Goal: Task Accomplishment & Management: Manage account settings

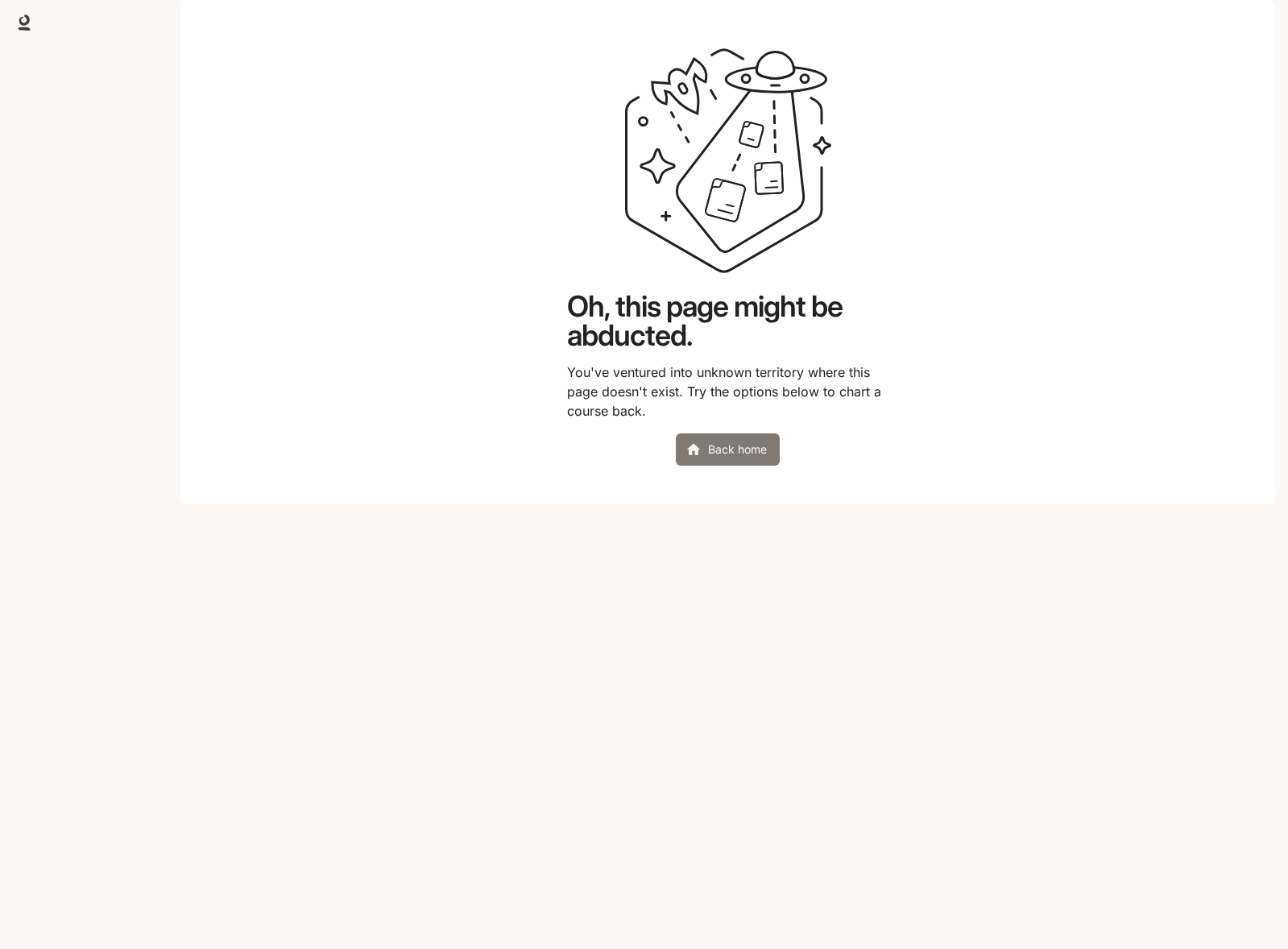
click at [743, 466] on link "Back home" at bounding box center [727, 450] width 104 height 32
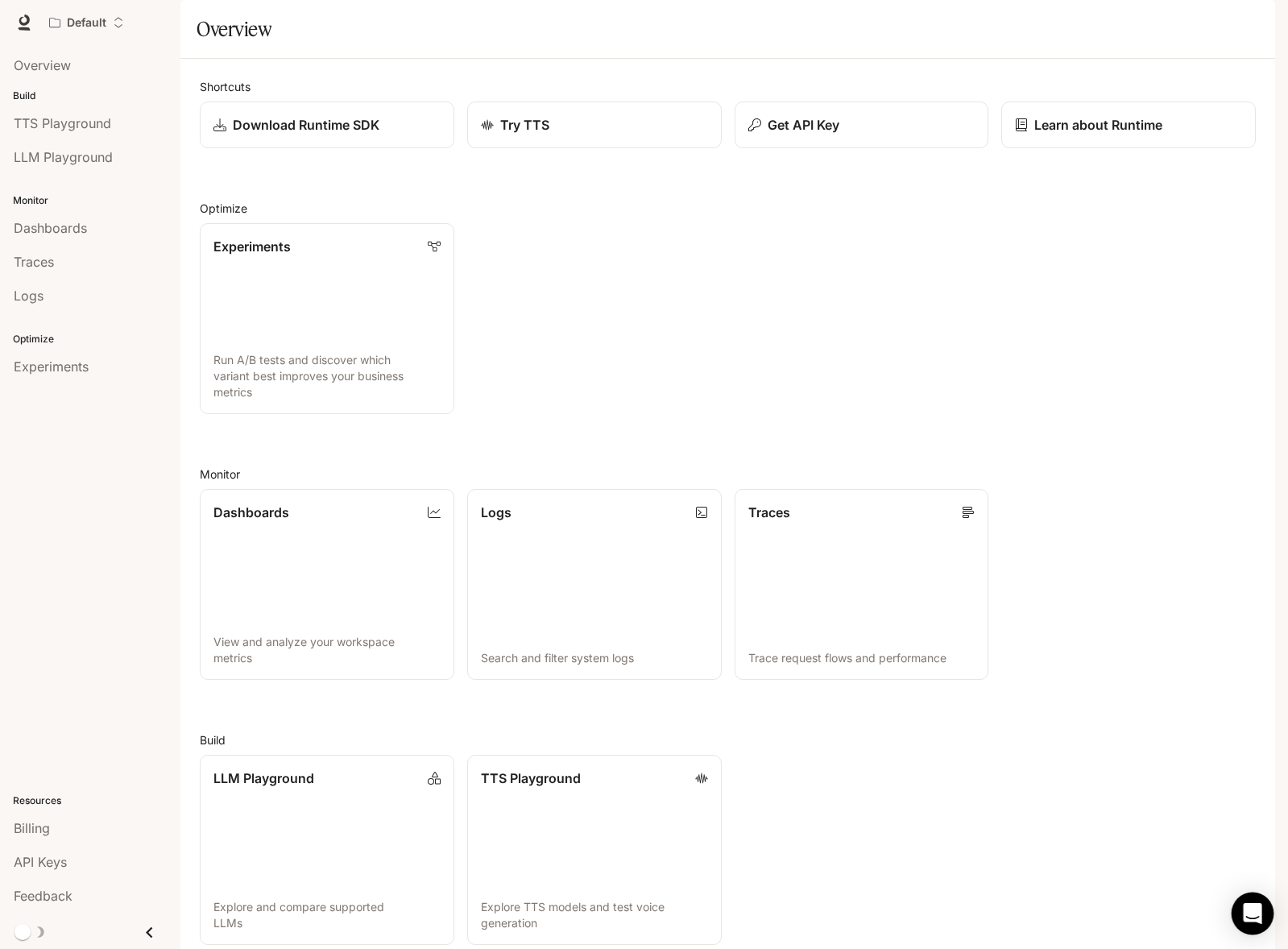
click at [1256, 920] on icon "Open Intercom Messenger" at bounding box center [1252, 914] width 18 height 21
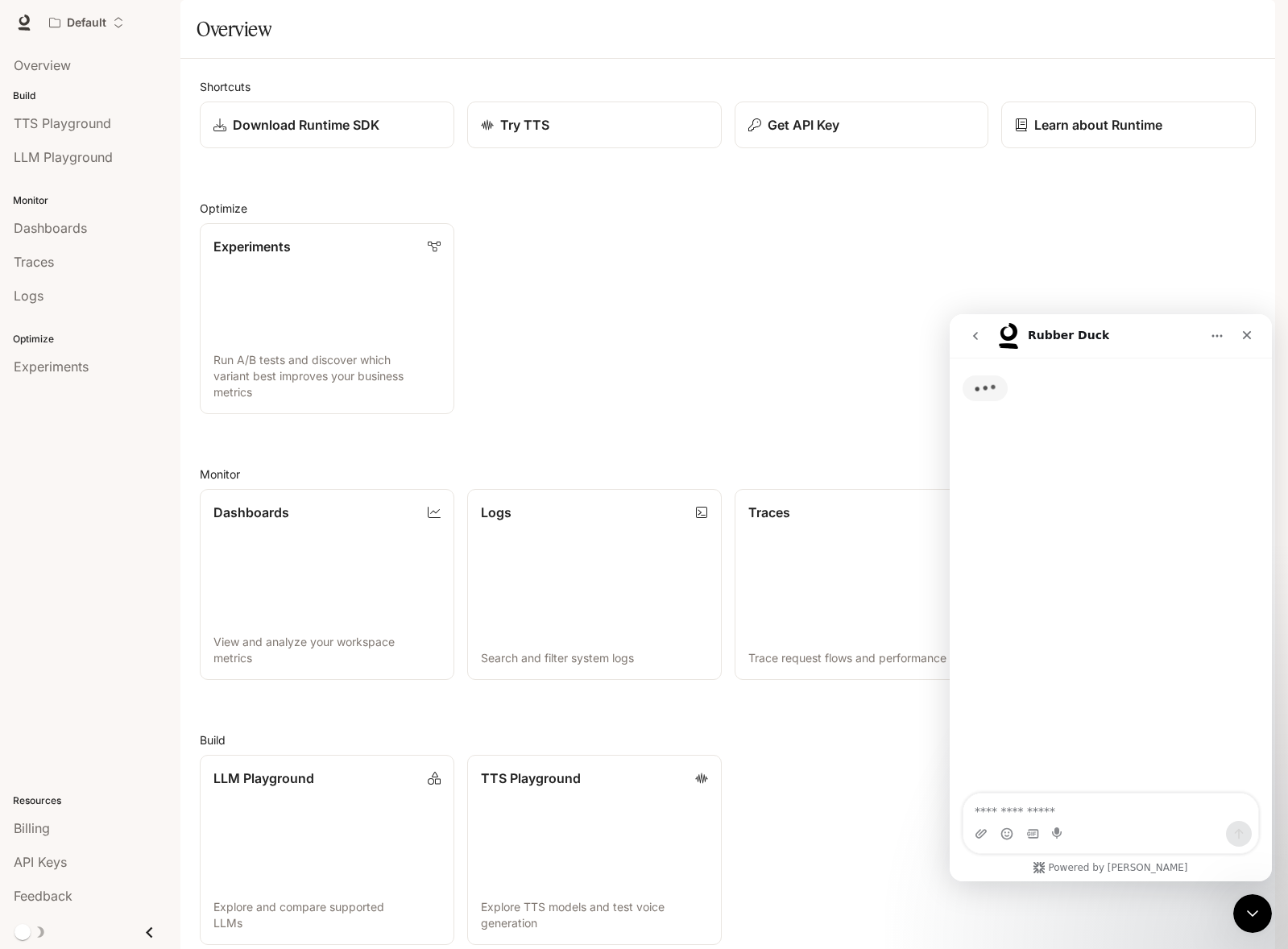
click at [1114, 807] on textarea "Ask a question…" at bounding box center [1111, 807] width 295 height 28
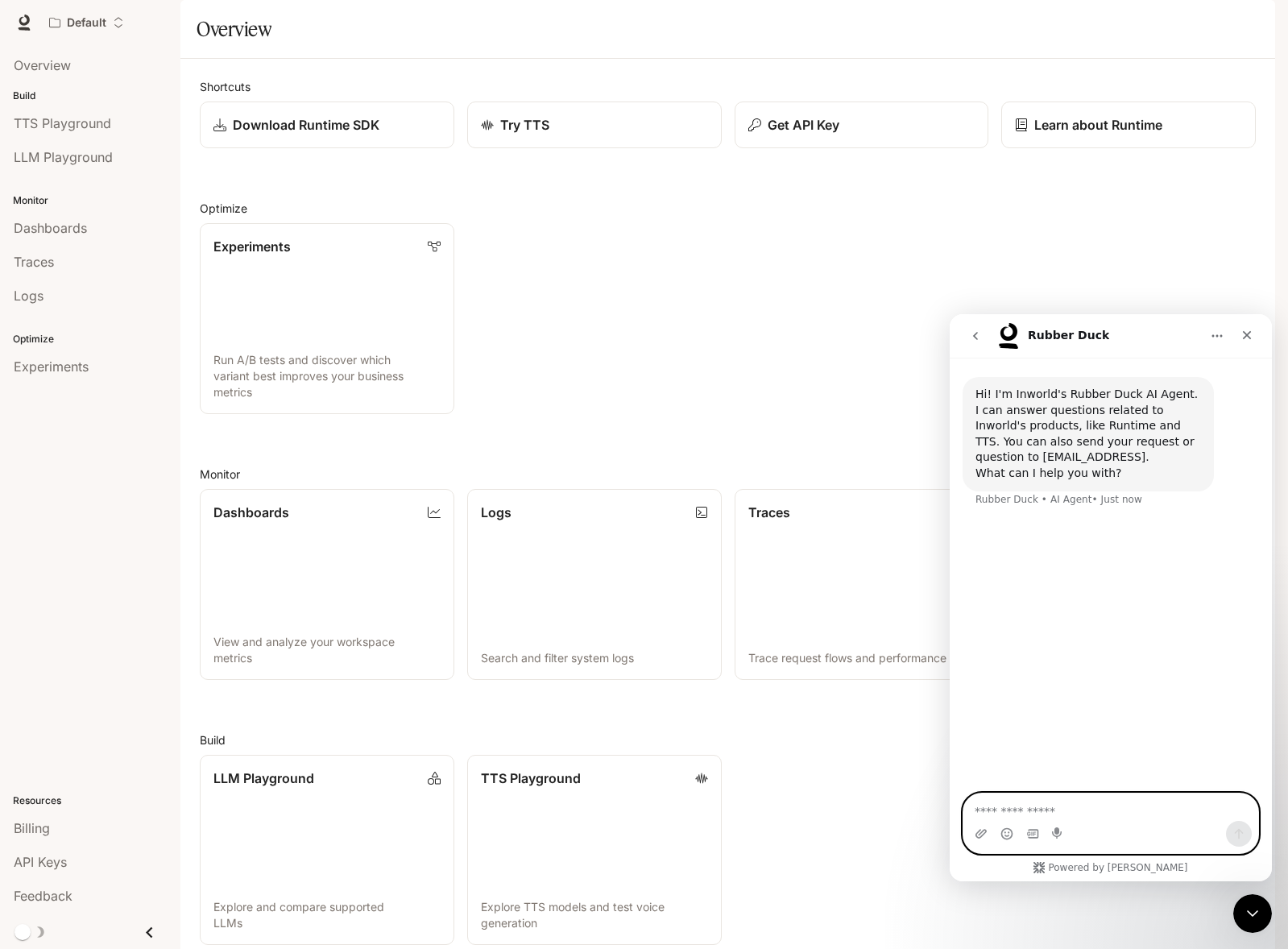
paste textarea "**********"
type textarea "**********"
click at [1239, 836] on icon "Send a message…" at bounding box center [1239, 834] width 9 height 10
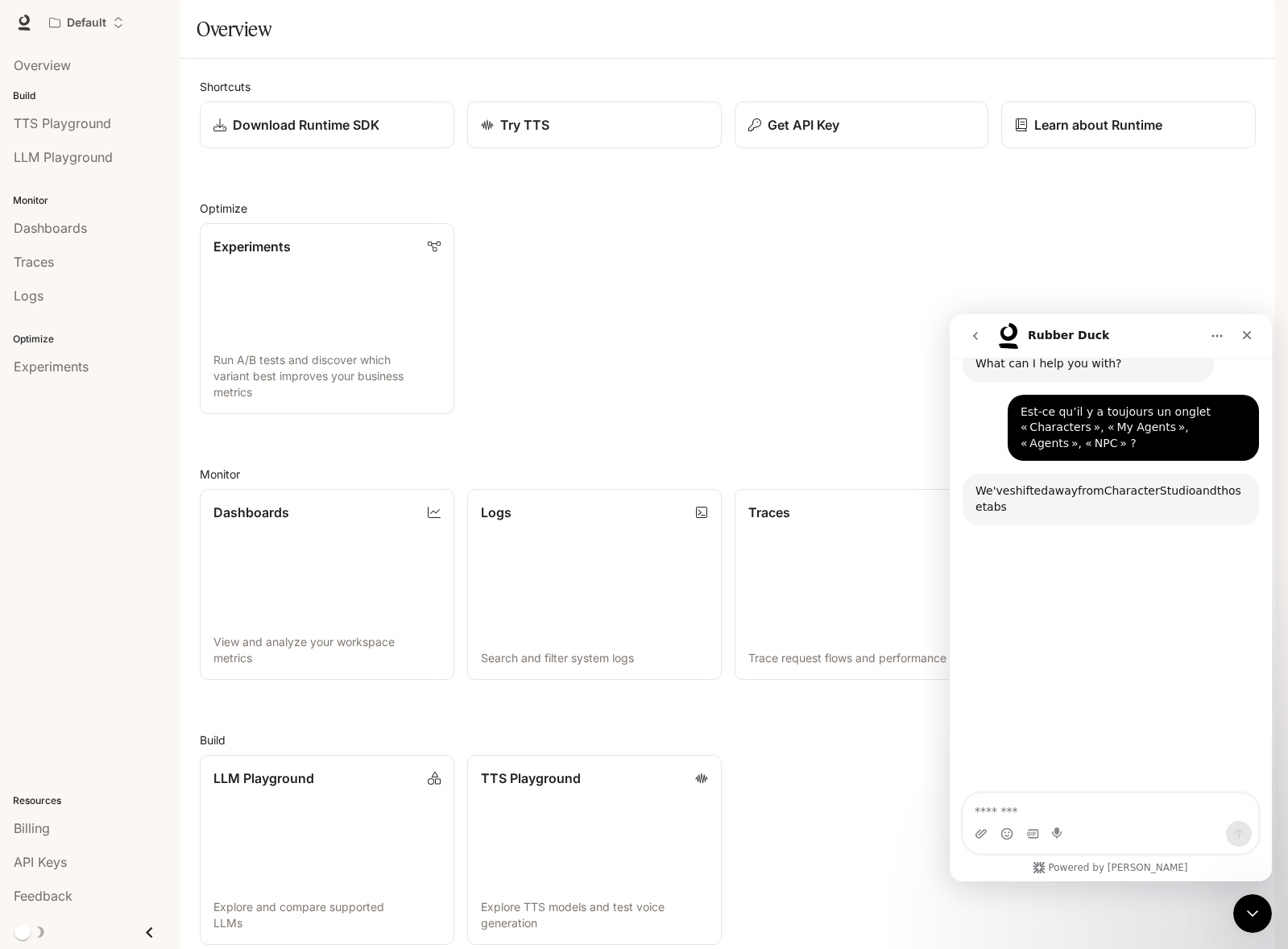
scroll to position [150, 0]
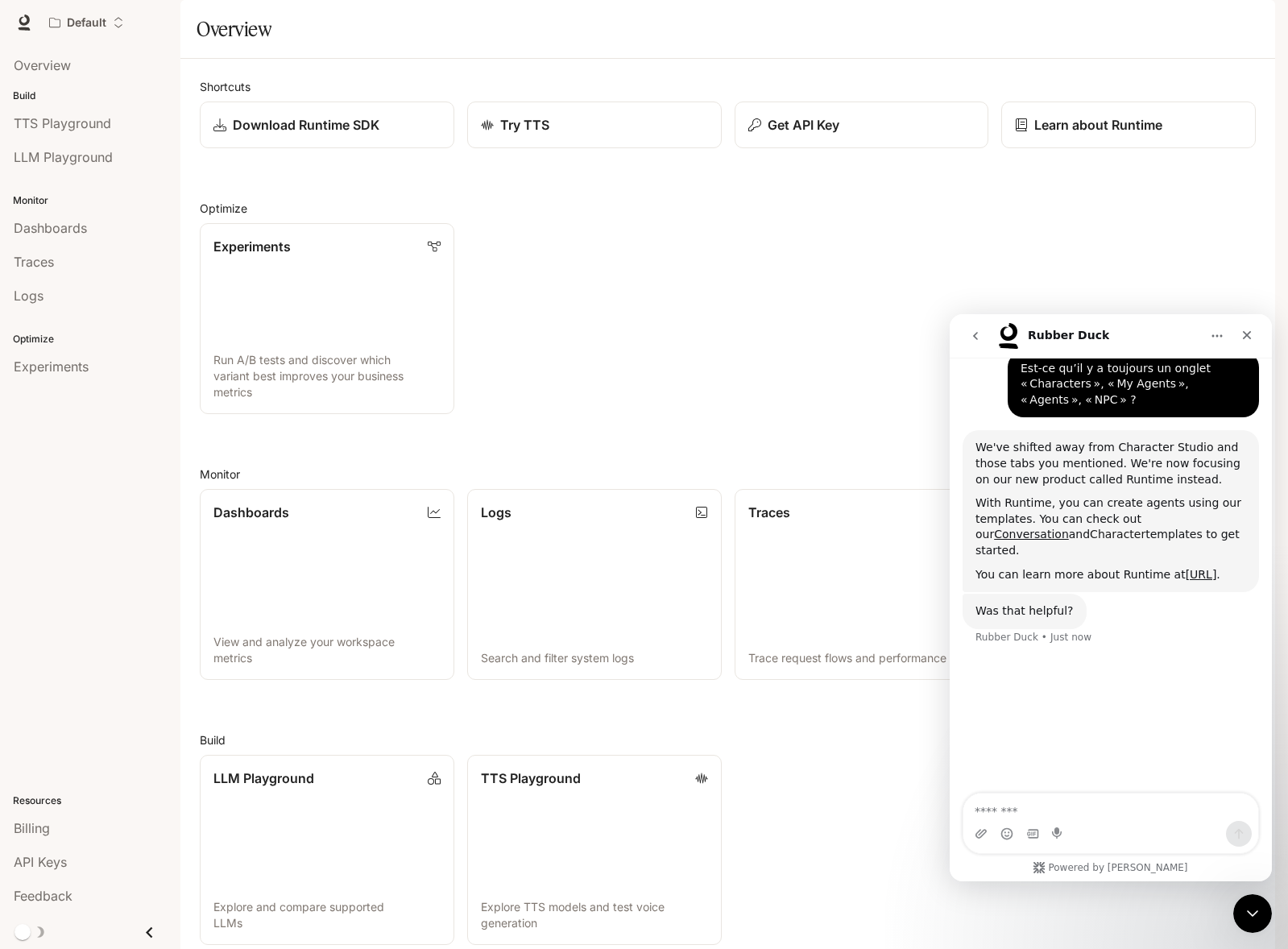
click at [1090, 528] on link "Character" at bounding box center [1118, 534] width 55 height 13
click at [1069, 528] on link "Conversation" at bounding box center [1031, 534] width 75 height 13
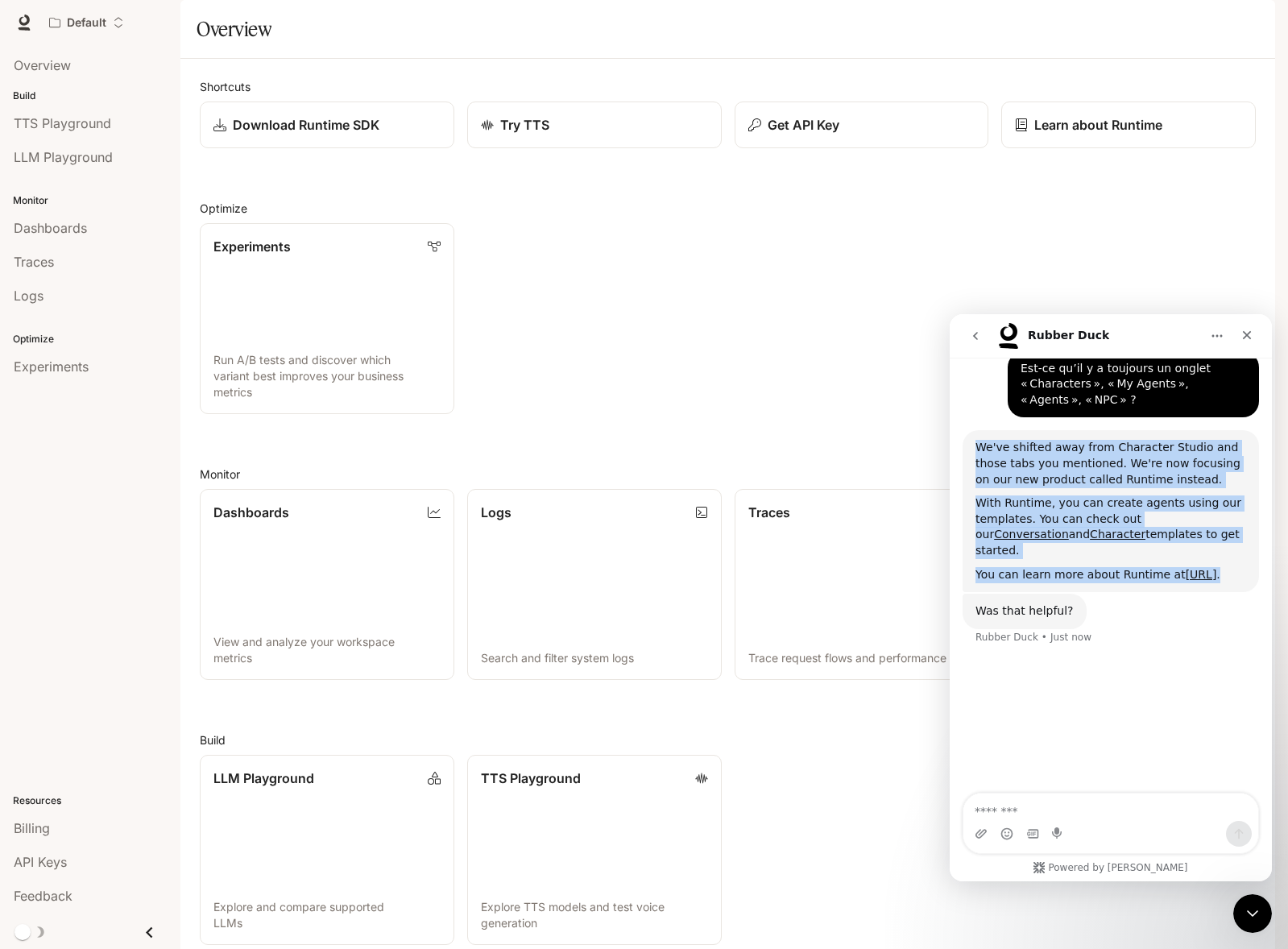
drag, startPoint x: 1240, startPoint y: 575, endPoint x: 920, endPoint y: 443, distance: 346.2
click at [950, 443] on html "Rubber Duck Hi! I'm Inworld's Rubber Duck AI Agent. I can answer questions rela…" at bounding box center [1110, 598] width 322 height 568
copy div "We've shifted away from Character Studio and those tabs you mentioned. We're no…"
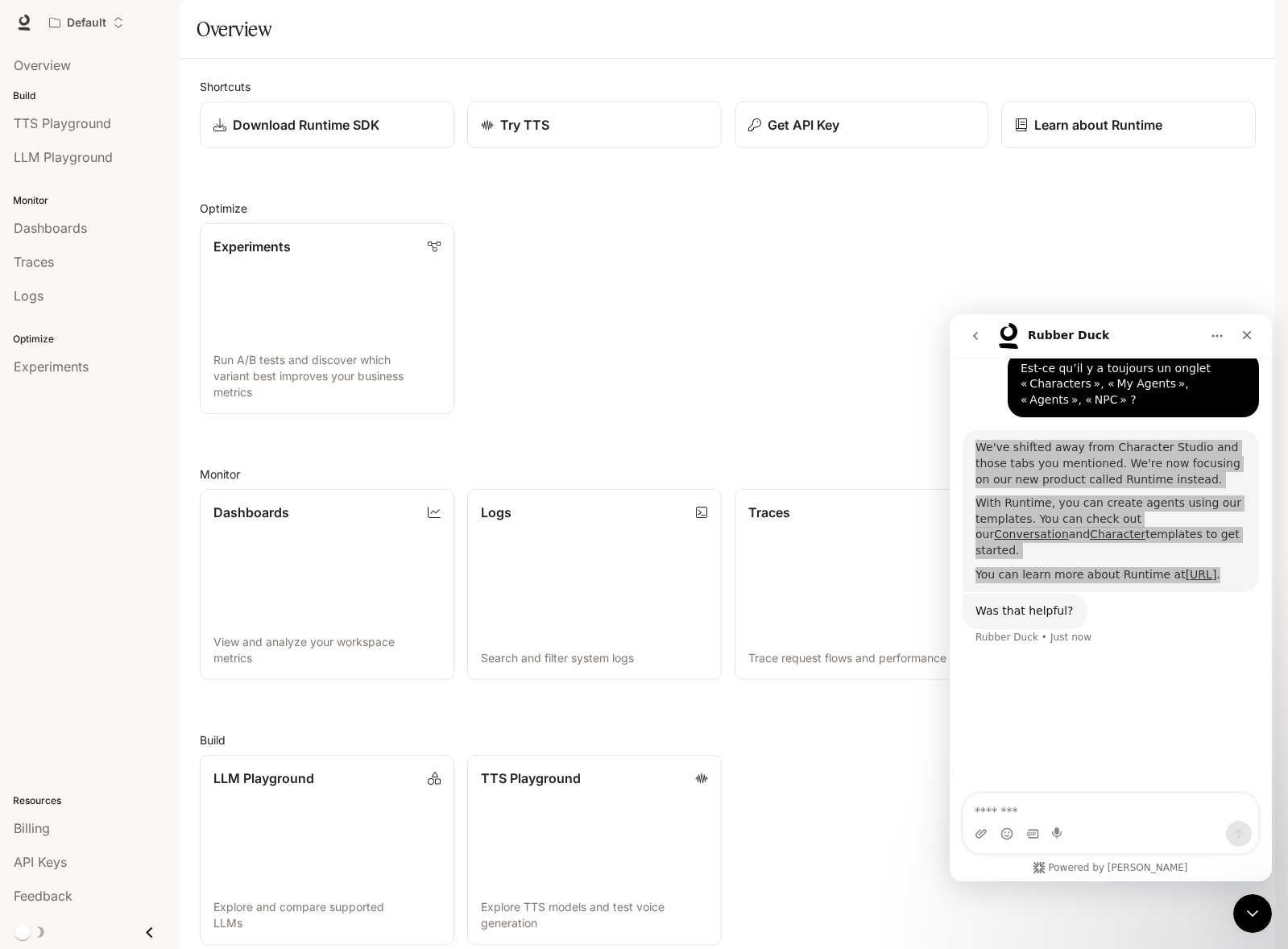
scroll to position [129, 0]
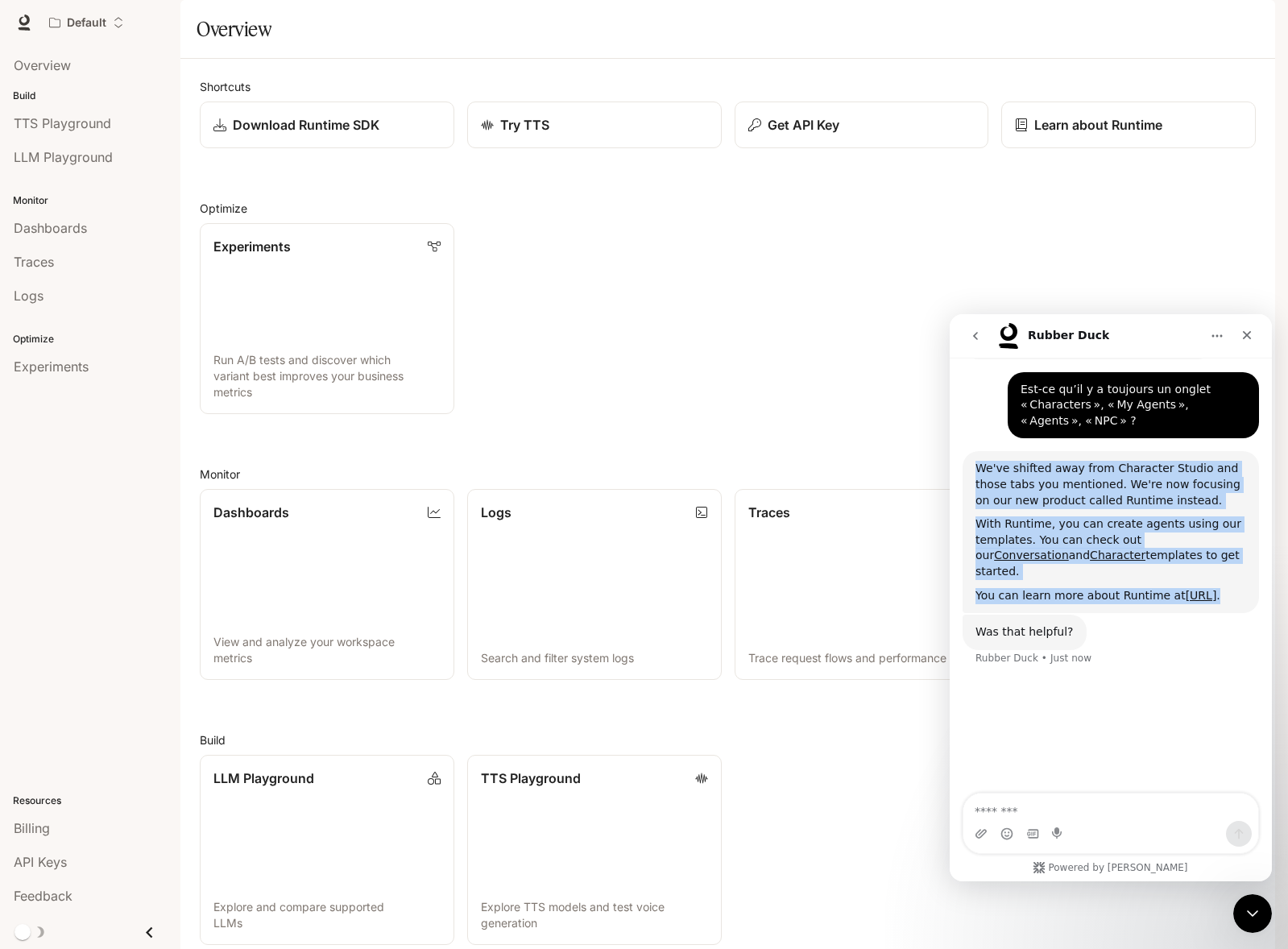
click at [1080, 555] on div "With Runtime, you can create agents using our templates. You can check out our …" at bounding box center [1110, 548] width 271 height 63
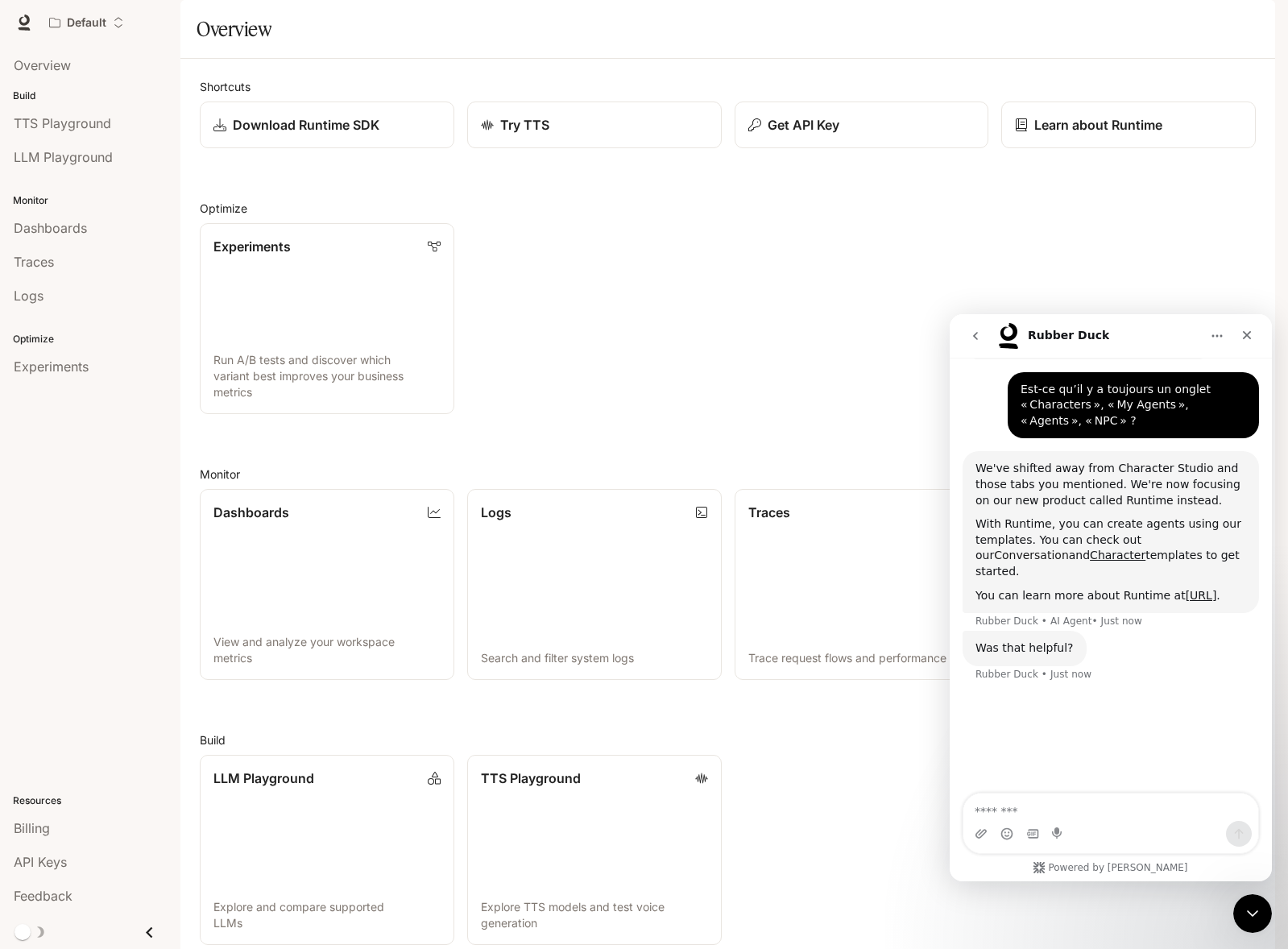
click at [1069, 549] on link "Conversation" at bounding box center [1031, 555] width 75 height 13
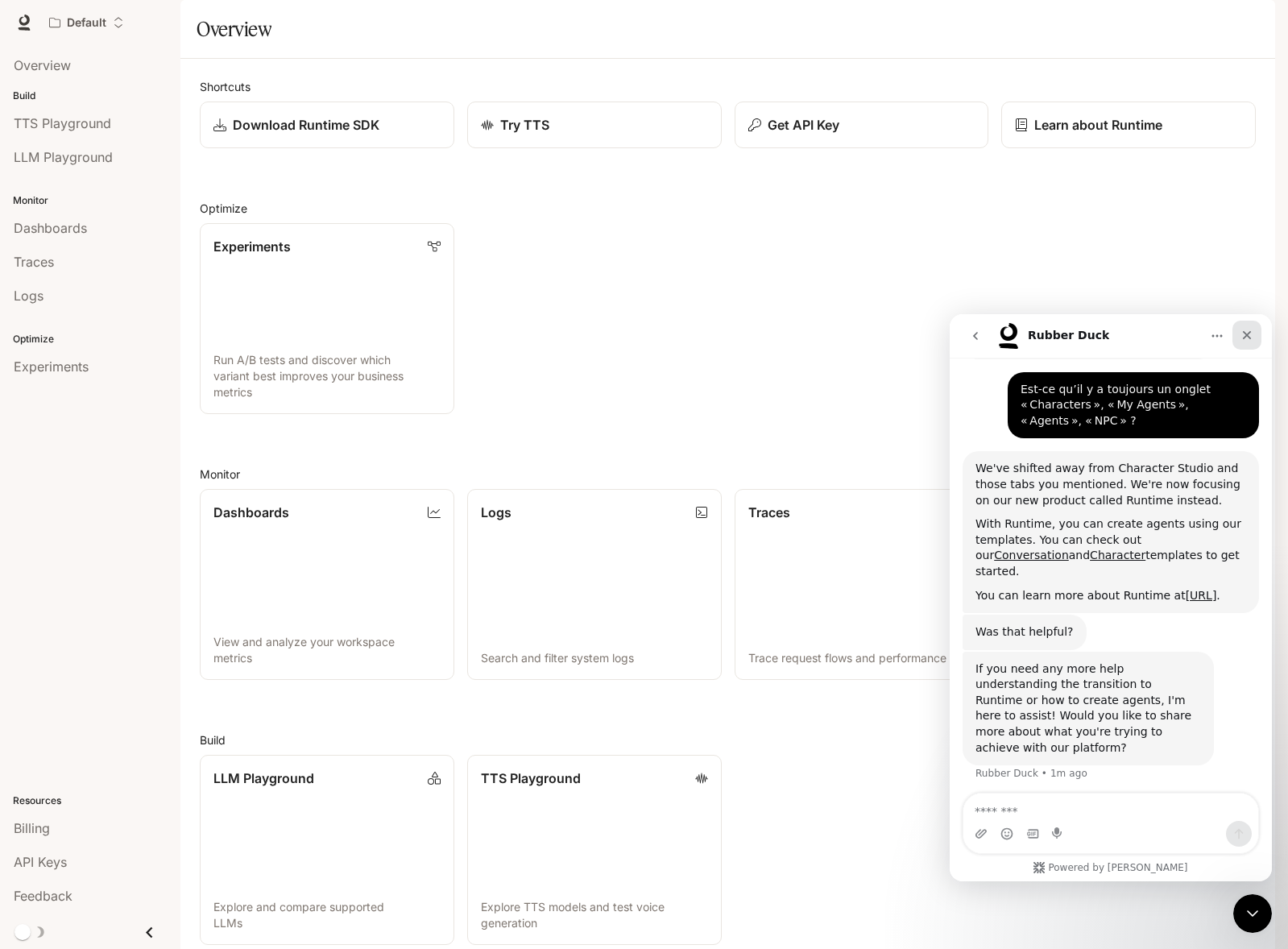
click at [1259, 340] on div "Close" at bounding box center [1247, 335] width 29 height 29
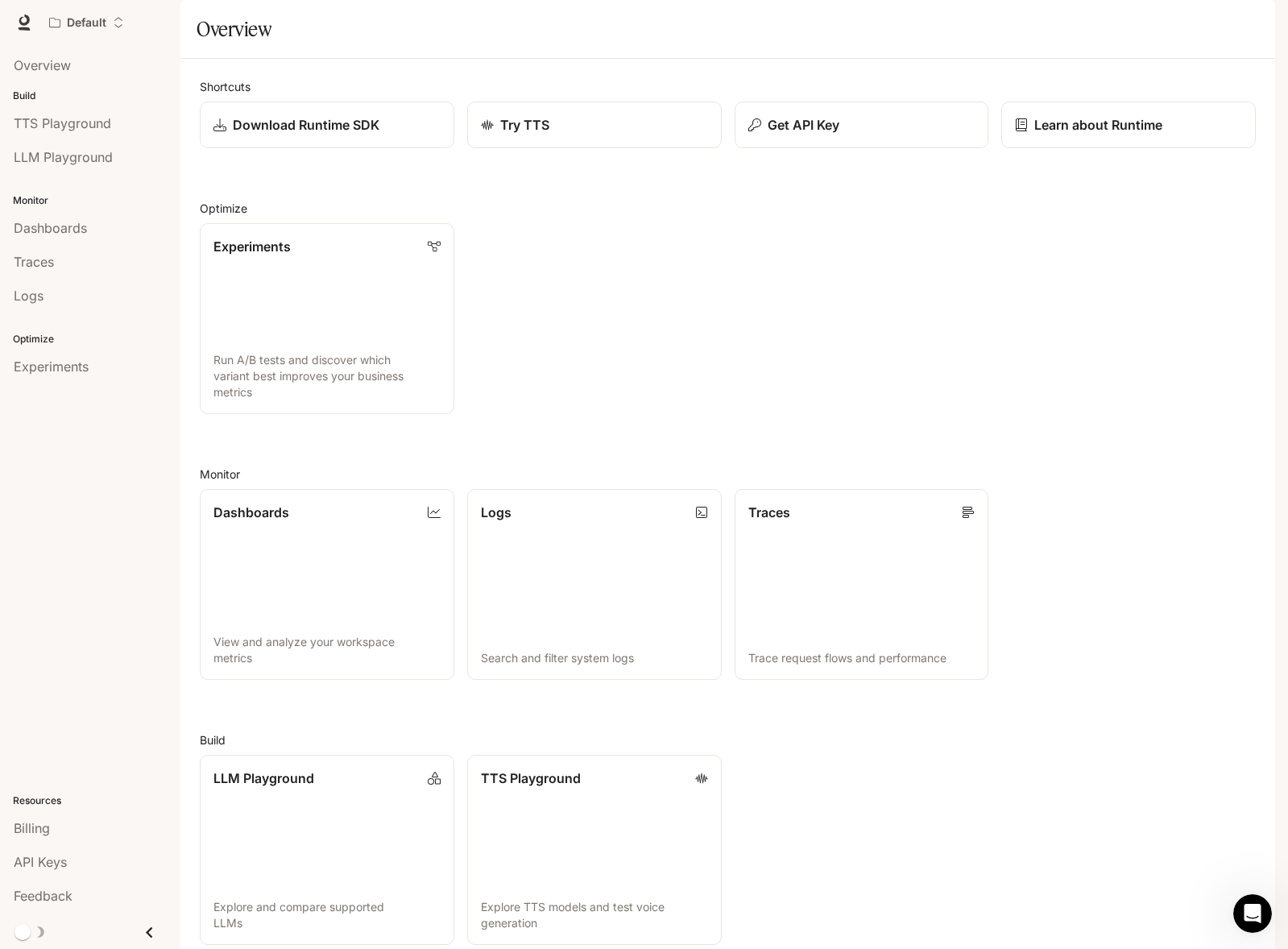
scroll to position [123, 0]
click at [46, 81] on li "Overview" at bounding box center [90, 66] width 181 height 34
click at [109, 26] on div "Default" at bounding box center [81, 23] width 64 height 13
click at [94, 80] on span "Default" at bounding box center [136, 76] width 145 height 12
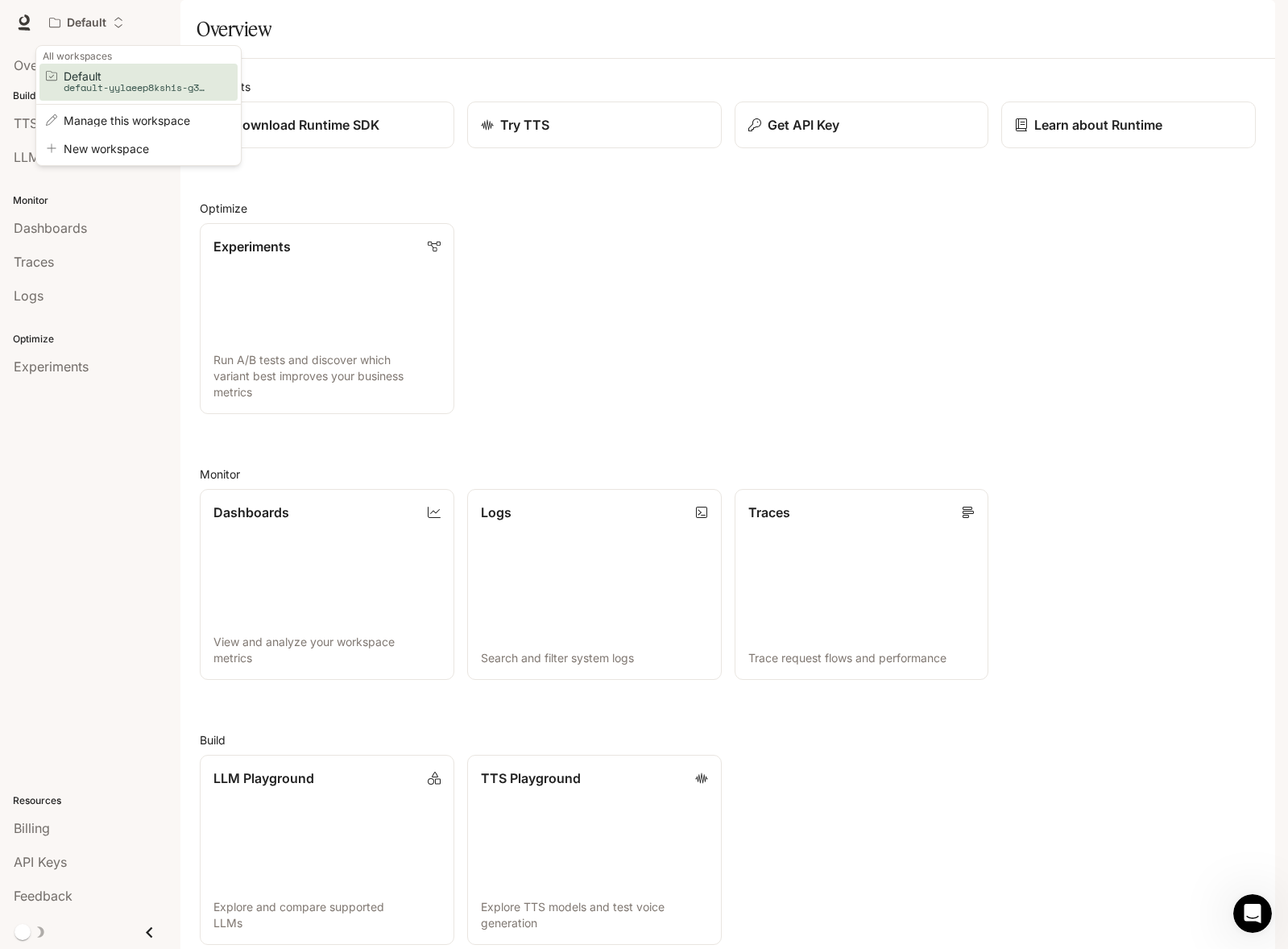
click at [441, 323] on div "Open workspace menu" at bounding box center [644, 474] width 1288 height 949
click at [1112, 149] on link "Learn about Runtime" at bounding box center [1129, 126] width 257 height 48
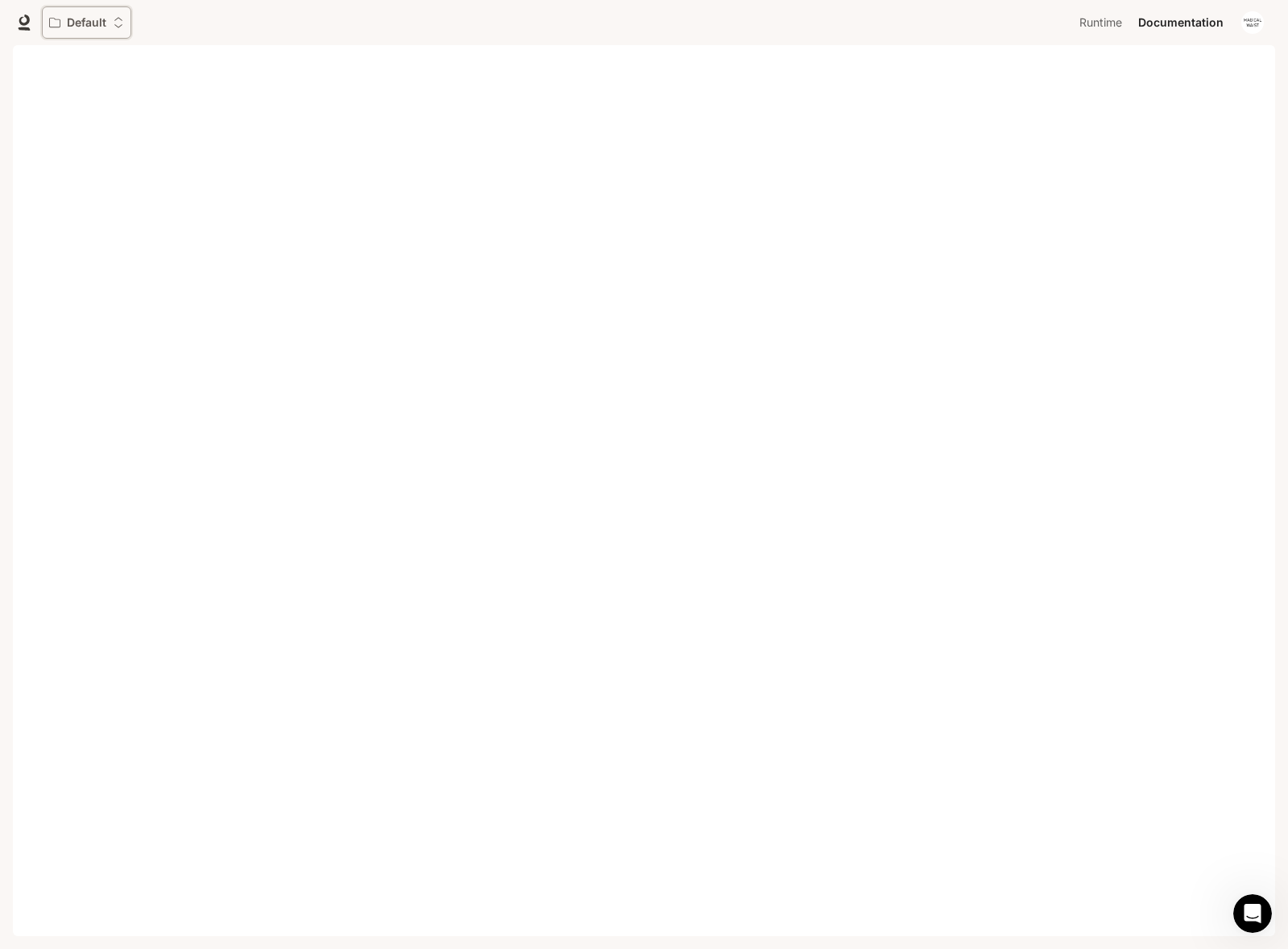
click at [66, 11] on button "Default" at bounding box center [87, 23] width 89 height 32
click at [136, 151] on span "New workspace" at bounding box center [136, 148] width 145 height 12
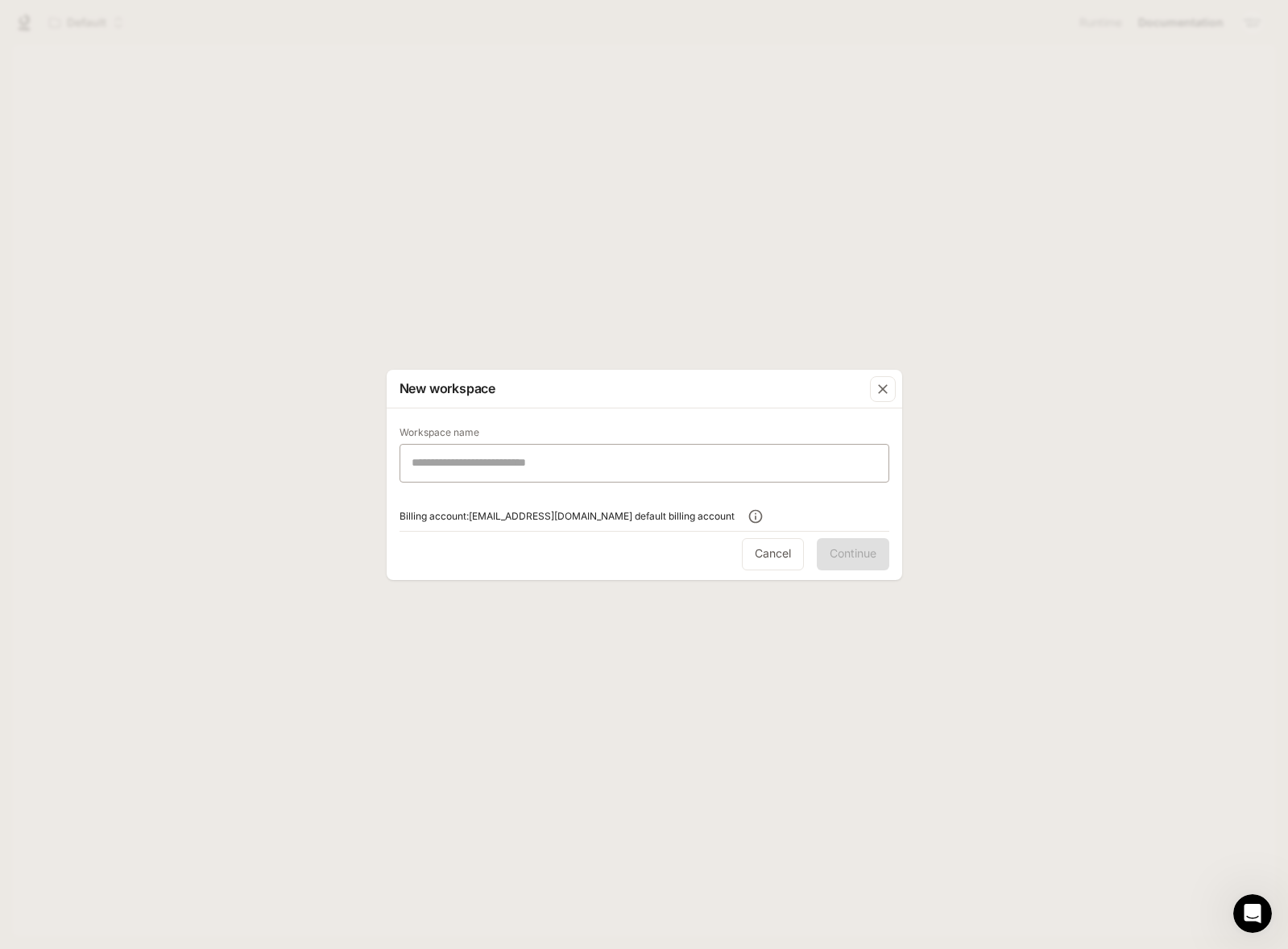
click at [588, 472] on div "​" at bounding box center [644, 463] width 490 height 39
type input "******"
click button "Cancel" at bounding box center [773, 554] width 62 height 32
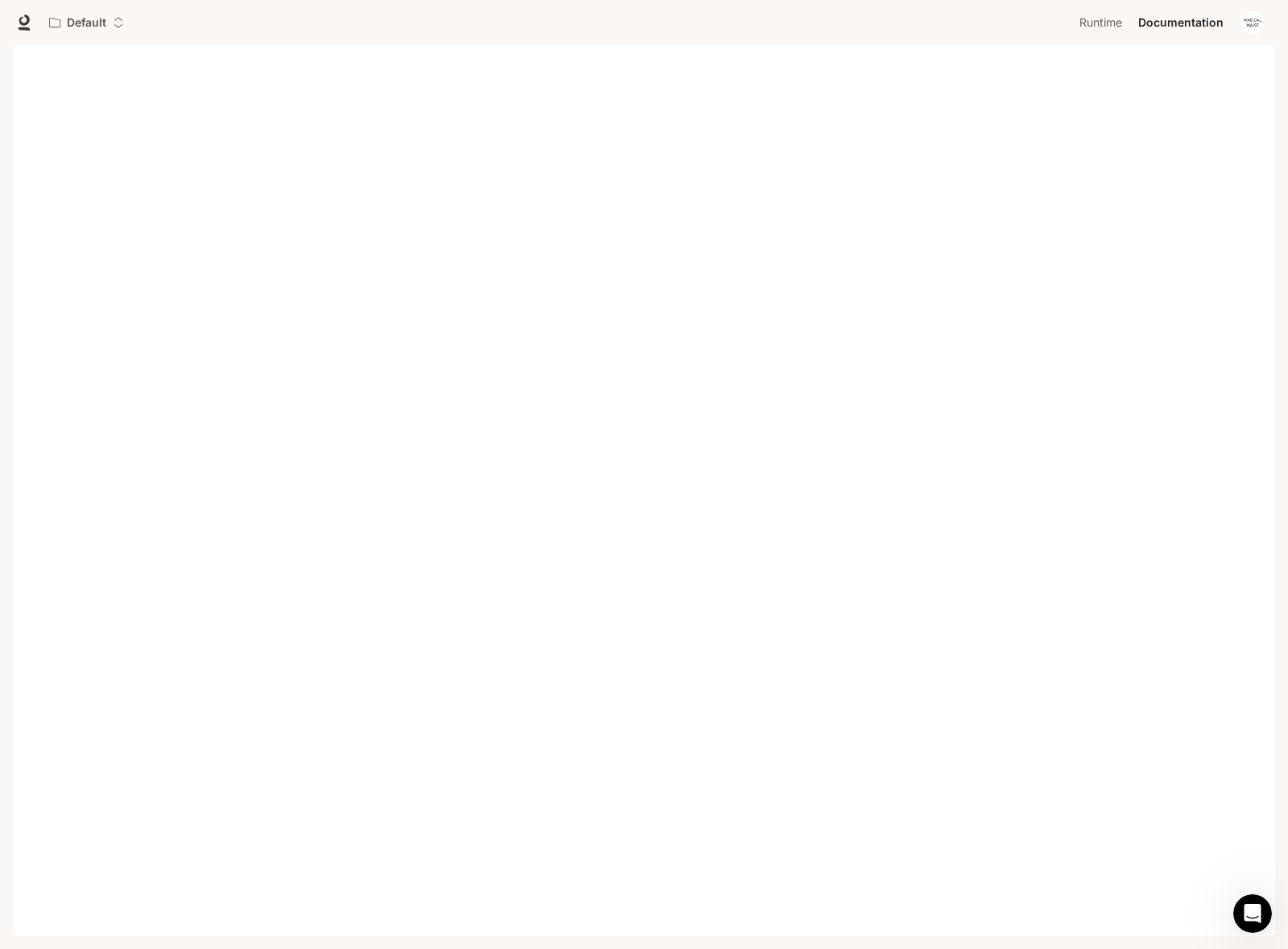
click at [71, 40] on body "Skip to main content Portal Overview Build TTS Playground LLM Playground Monito…" at bounding box center [644, 539] width 1288 height 1078
click at [71, 36] on button "Default" at bounding box center [87, 23] width 89 height 32
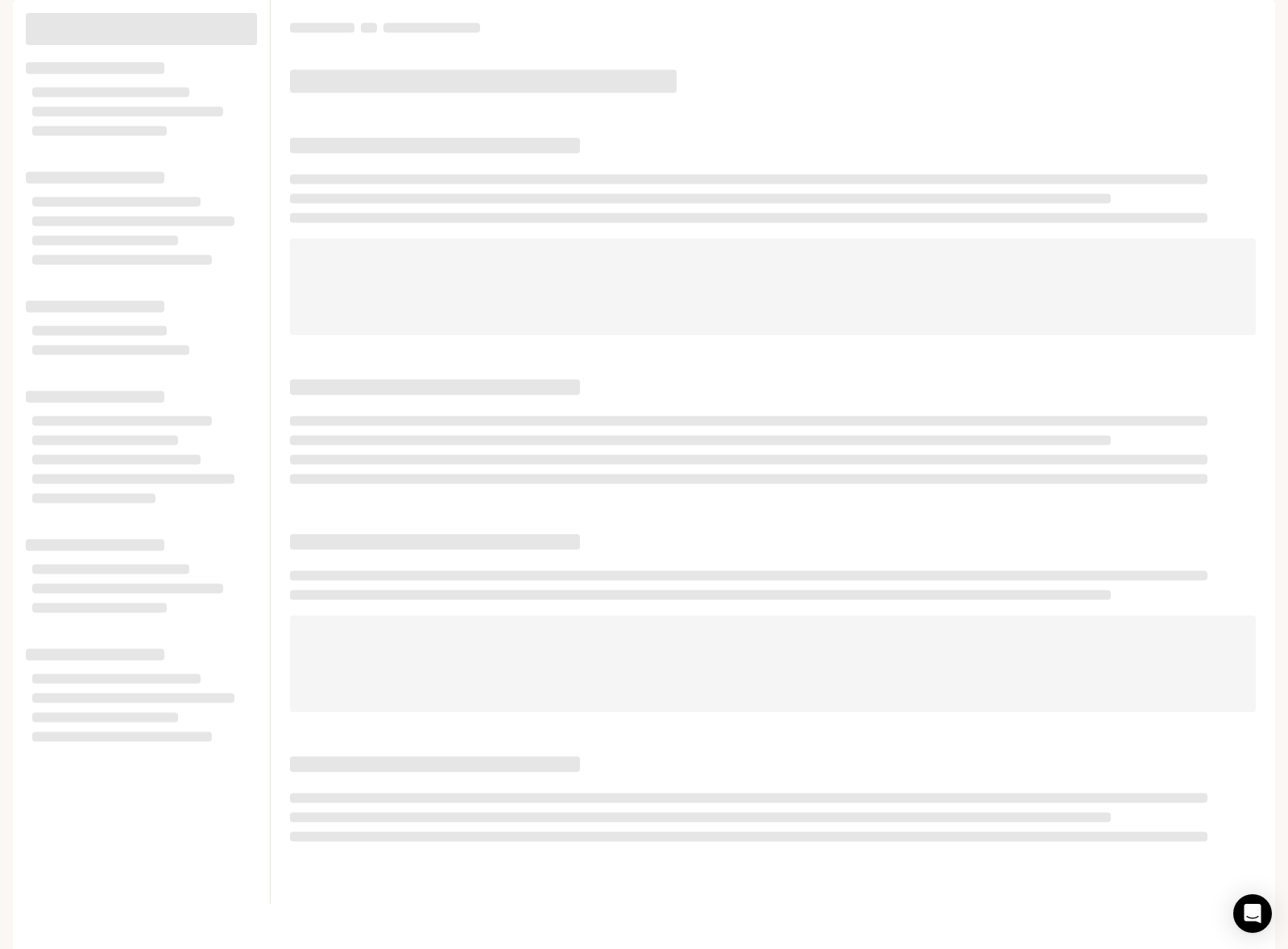
click at [101, 24] on p "Default" at bounding box center [87, 23] width 40 height 13
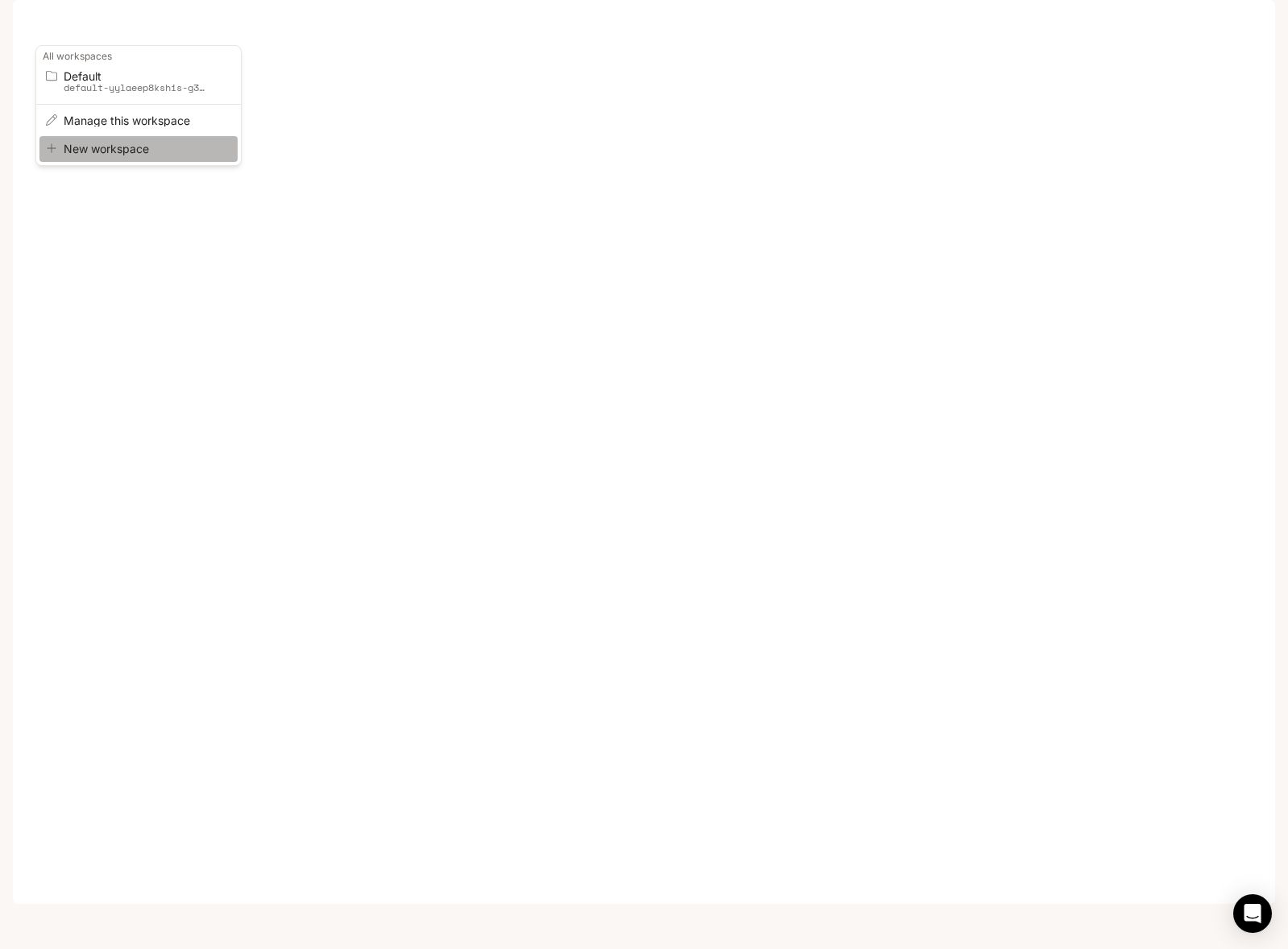
click at [113, 153] on span "New workspace" at bounding box center [136, 148] width 145 height 12
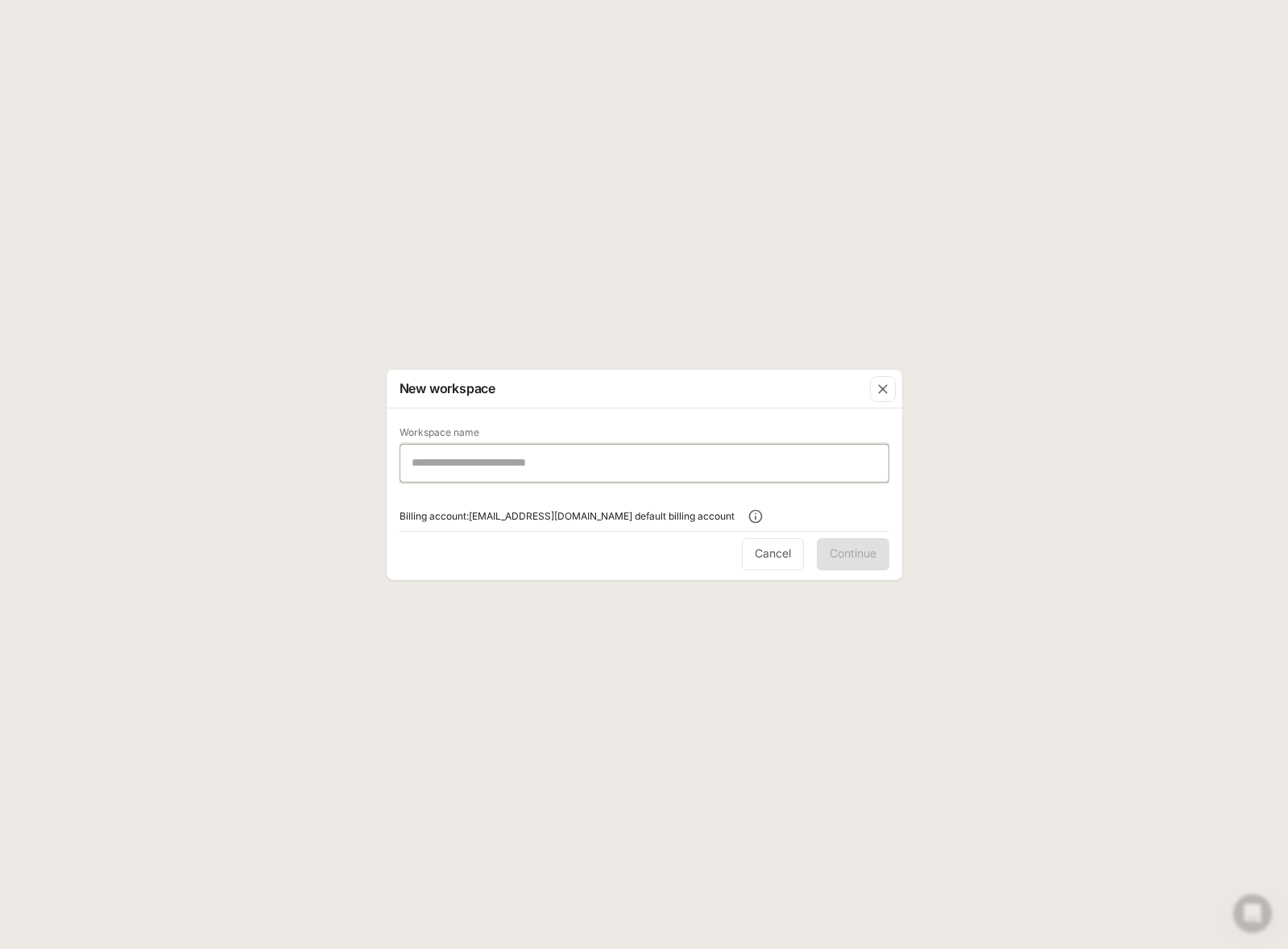
click at [588, 466] on input "text" at bounding box center [644, 462] width 489 height 16
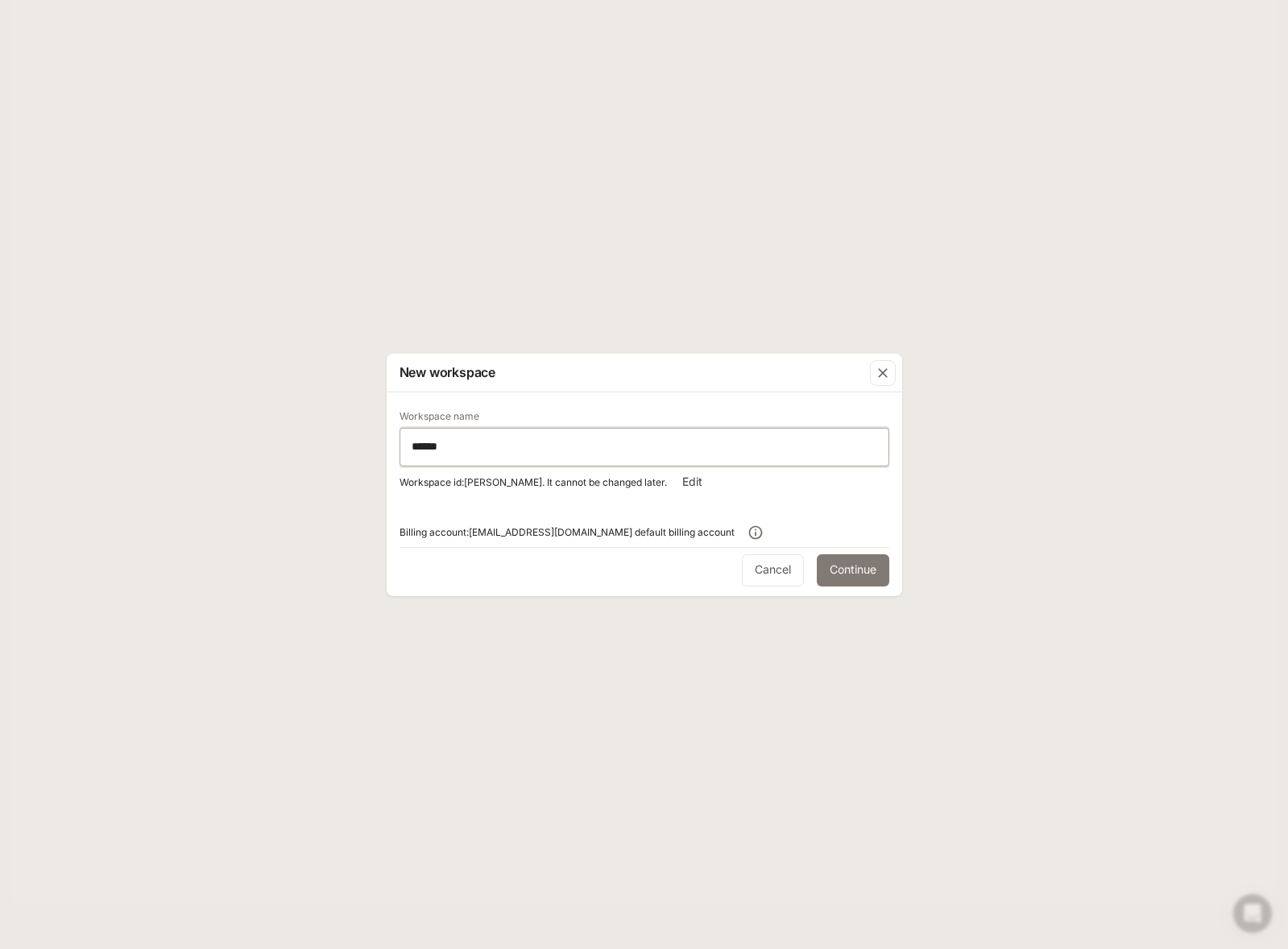
type input "******"
click at [843, 581] on button "Continue" at bounding box center [853, 571] width 72 height 32
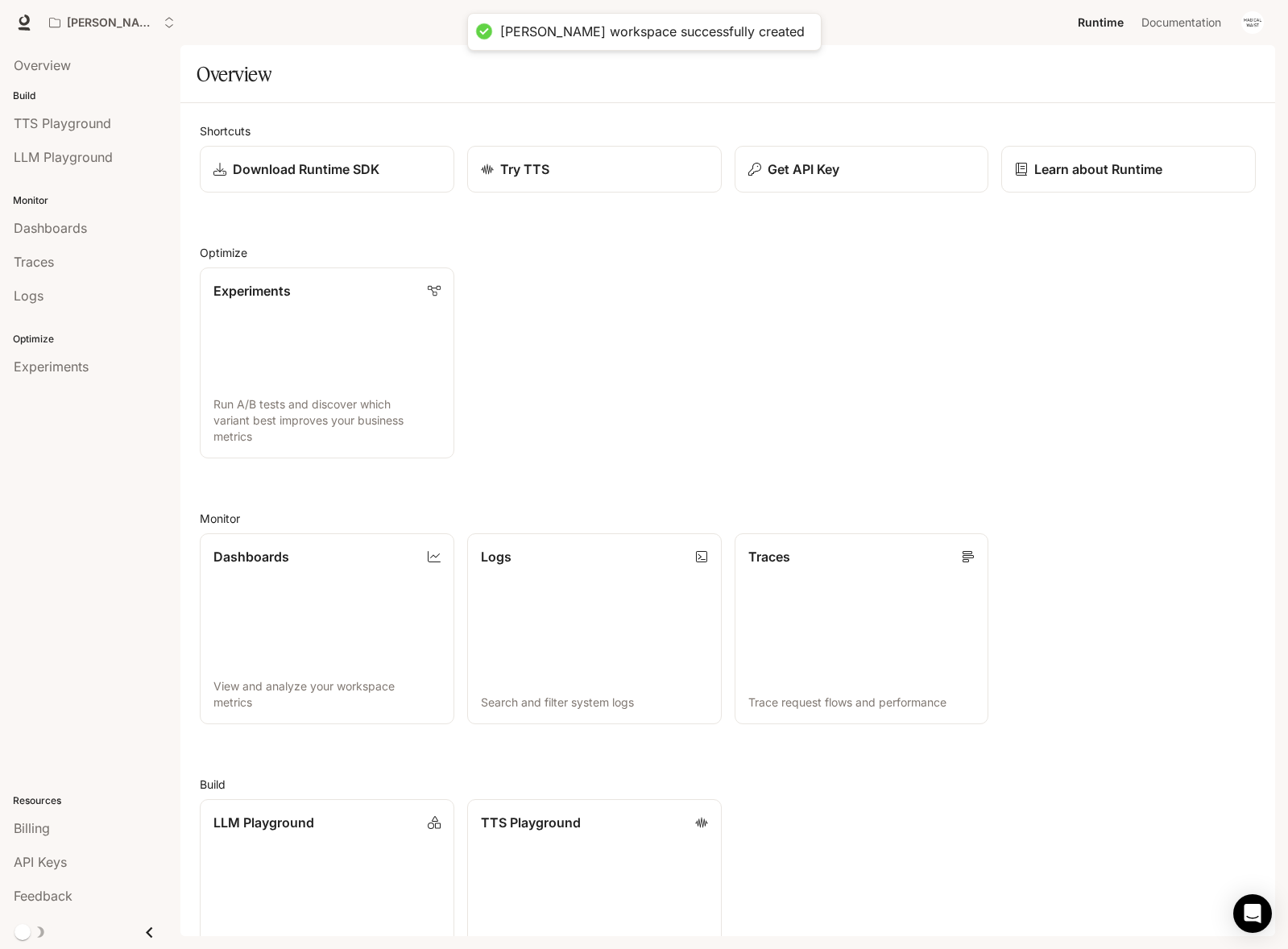
click at [721, 22] on div "andrew workspace successfully created" at bounding box center [644, 32] width 355 height 38
click at [98, 27] on p "andrew" at bounding box center [111, 23] width 90 height 13
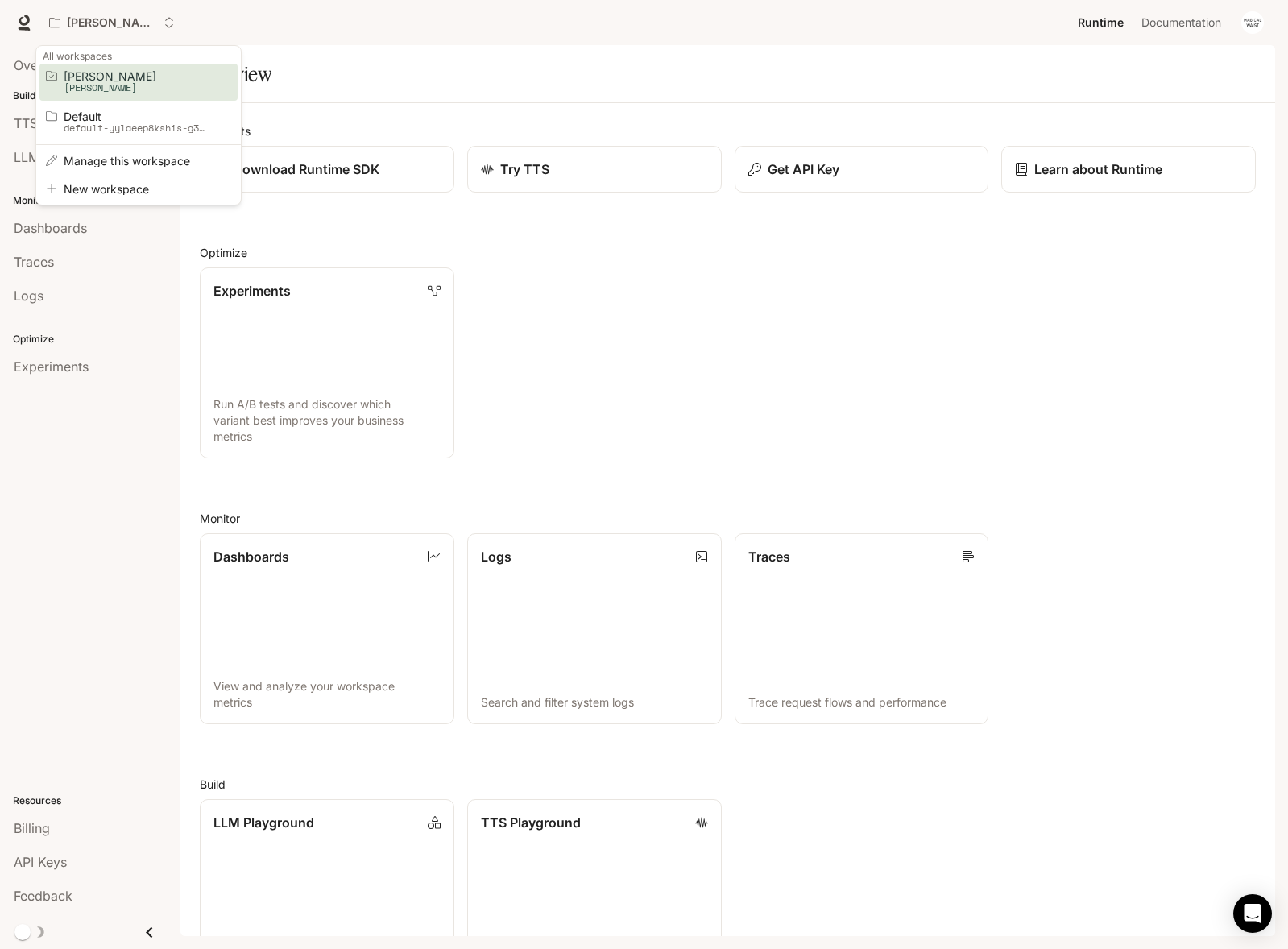
click at [98, 24] on div "Open workspace menu" at bounding box center [644, 474] width 1288 height 949
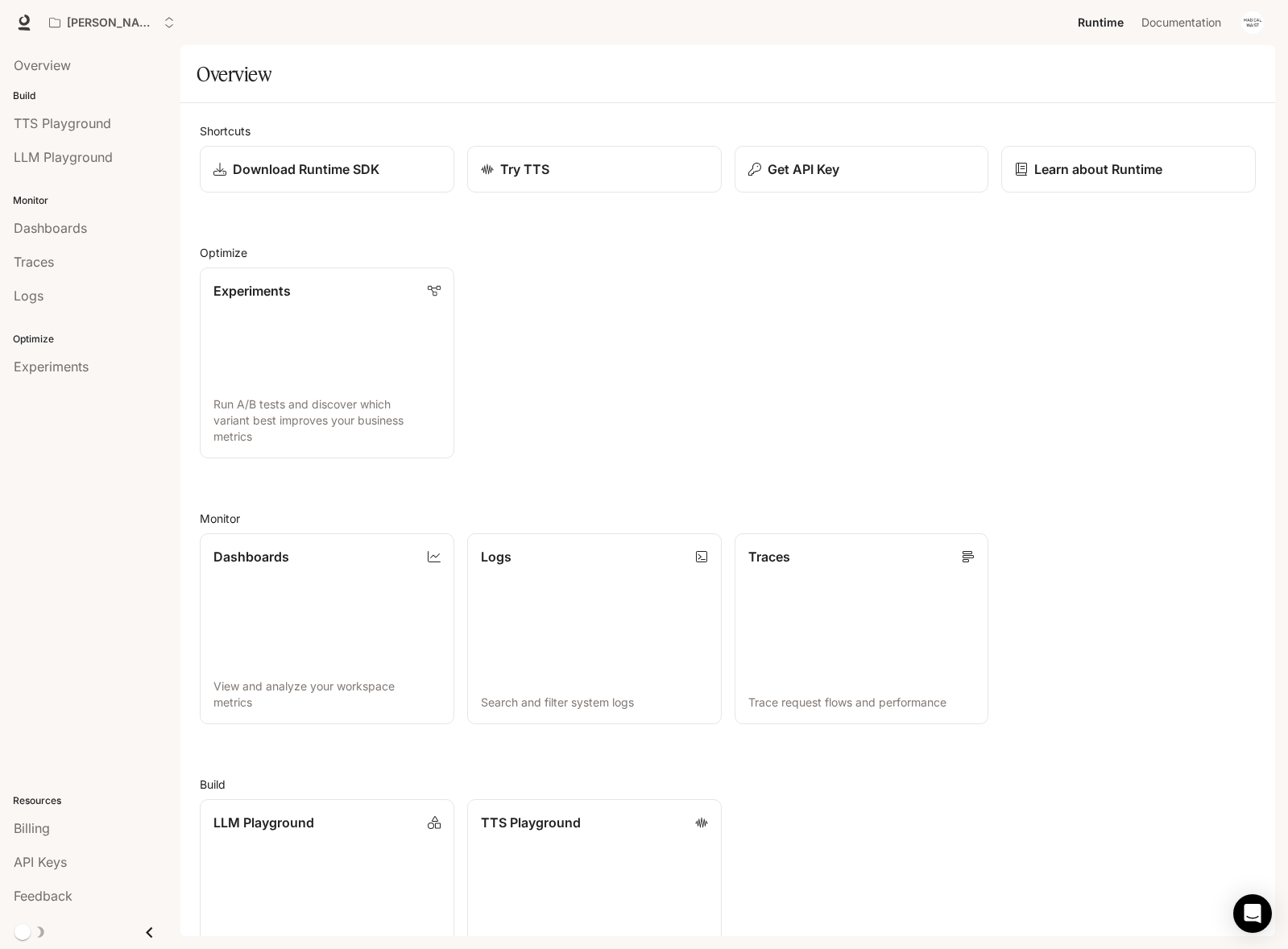
click at [754, 443] on div "Experiments Run A/B tests and discover which variant best improves your busines…" at bounding box center [721, 357] width 1069 height 203
click at [71, 23] on p "andrew" at bounding box center [111, 23] width 90 height 13
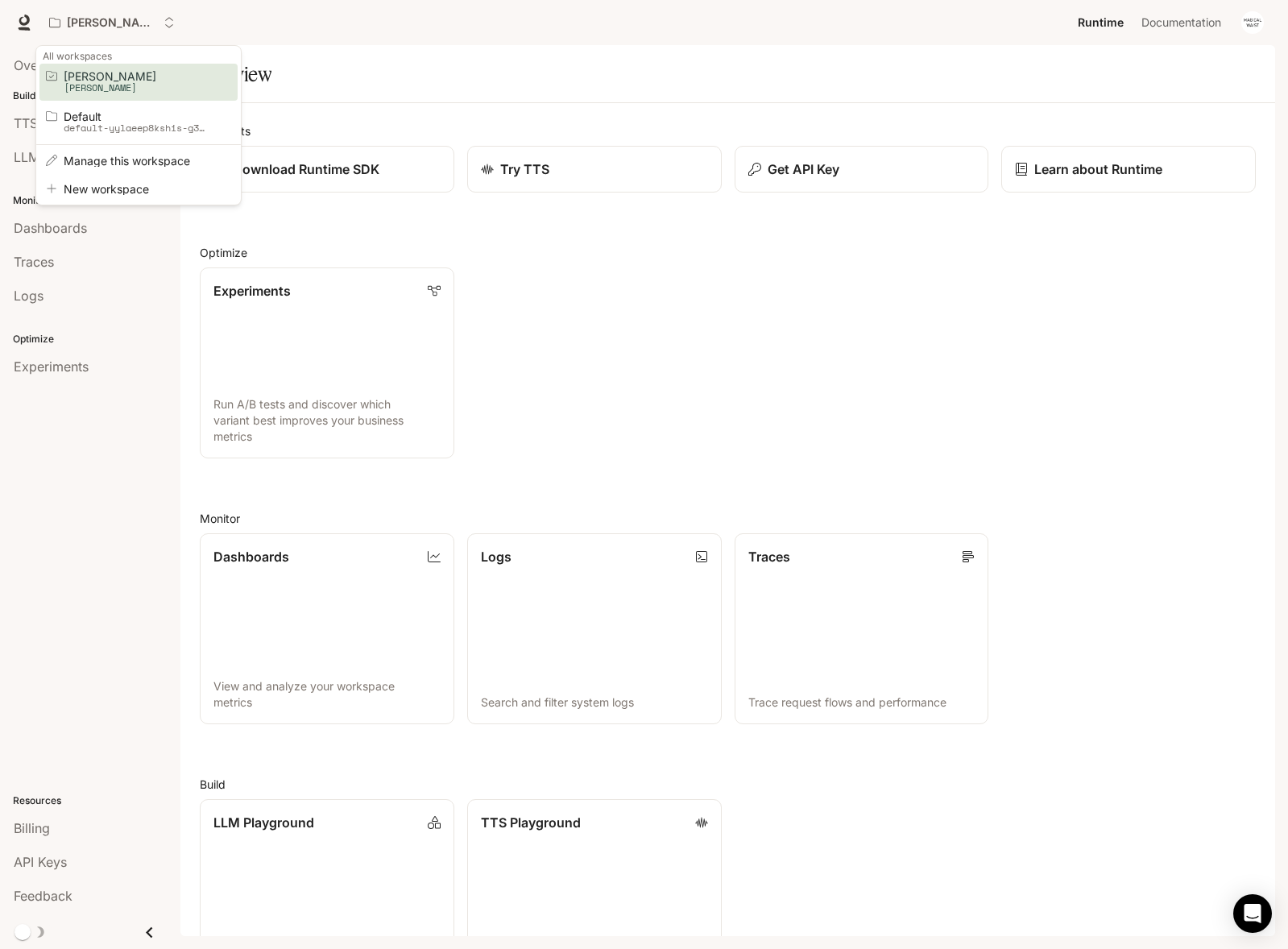
click at [73, 20] on div "Open workspace menu" at bounding box center [644, 474] width 1288 height 949
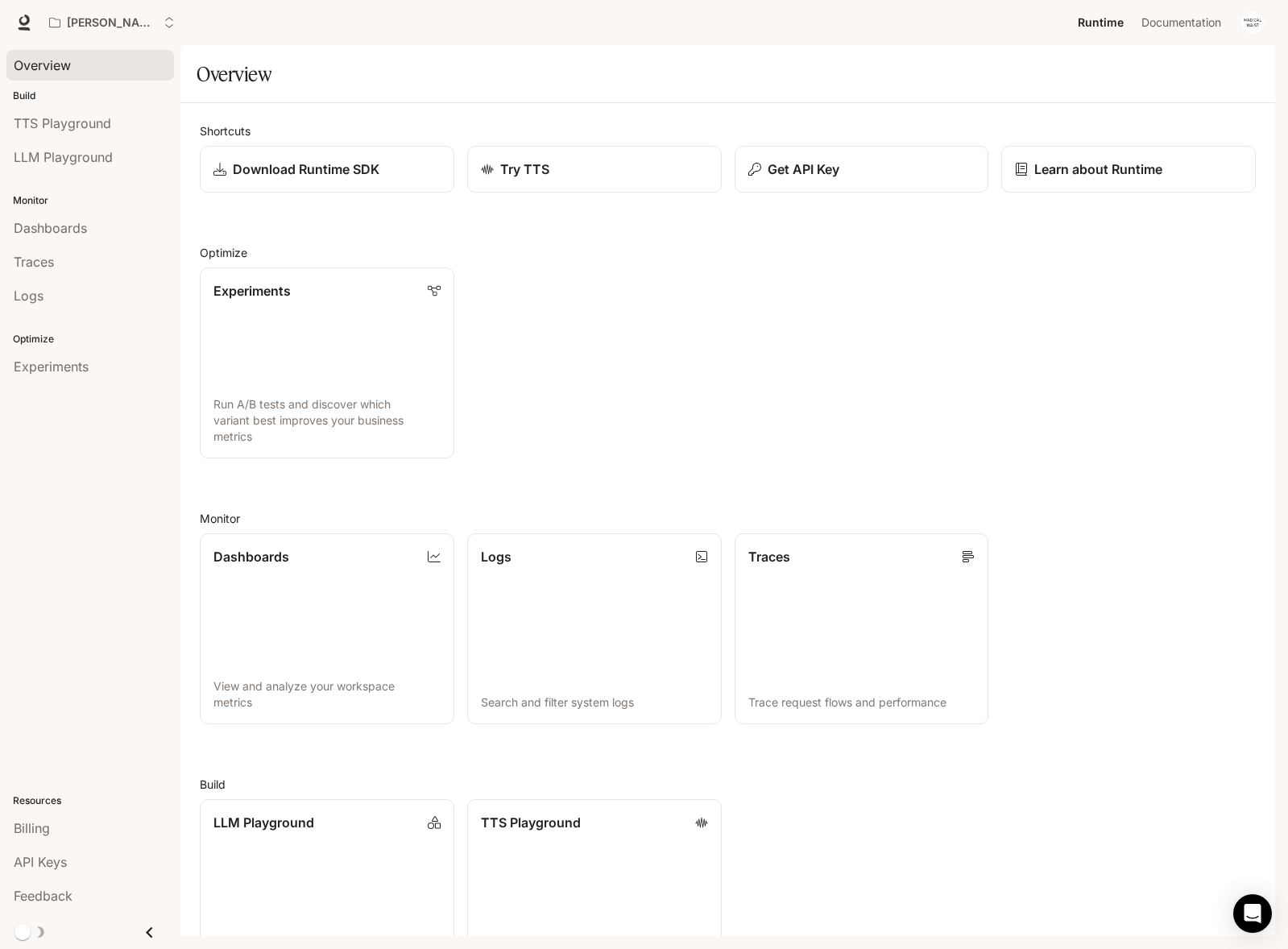
click at [89, 74] on div "Overview" at bounding box center [89, 65] width 153 height 19
click at [376, 171] on p "Download Runtime SDK" at bounding box center [306, 169] width 148 height 19
click at [323, 179] on link "Download Runtime SDK" at bounding box center [326, 169] width 257 height 48
click at [315, 183] on link "Download Runtime SDK" at bounding box center [326, 169] width 257 height 48
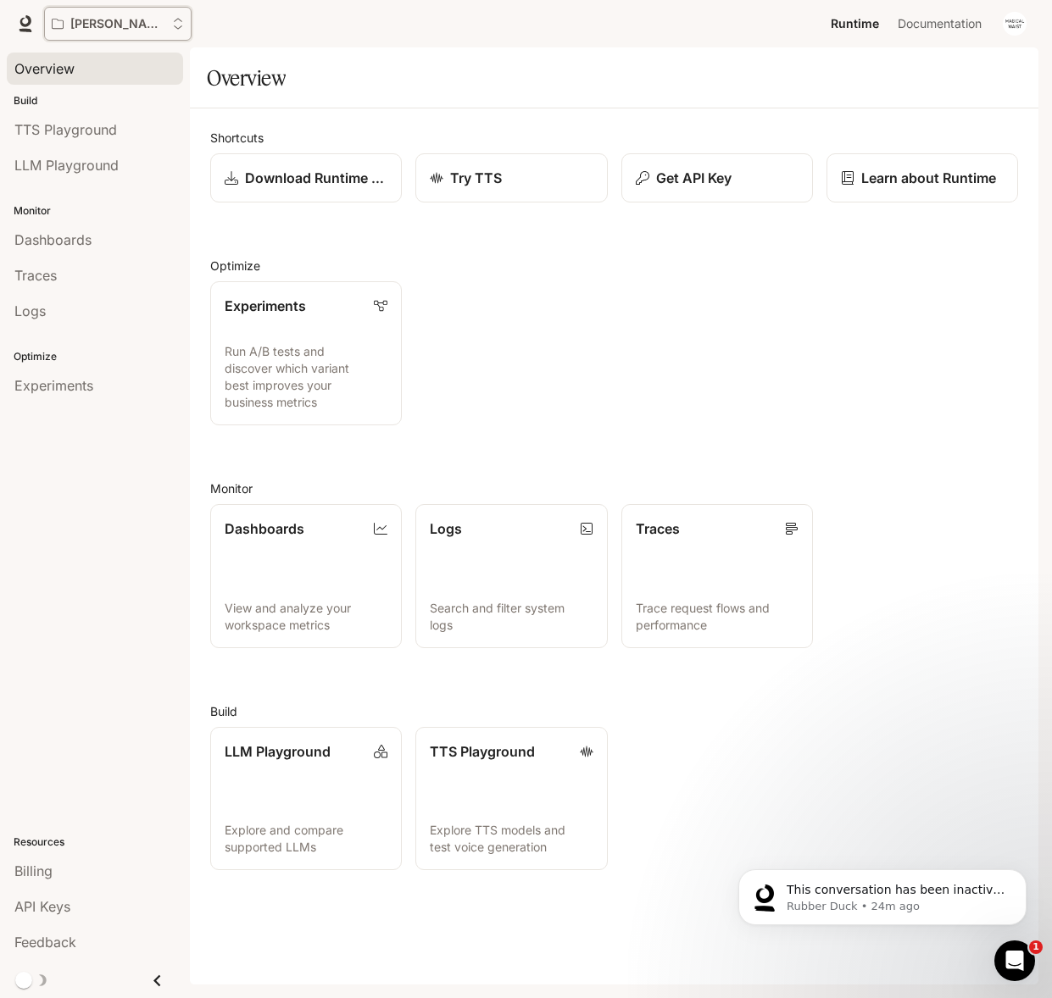
click at [75, 20] on p "andrew" at bounding box center [117, 24] width 95 height 14
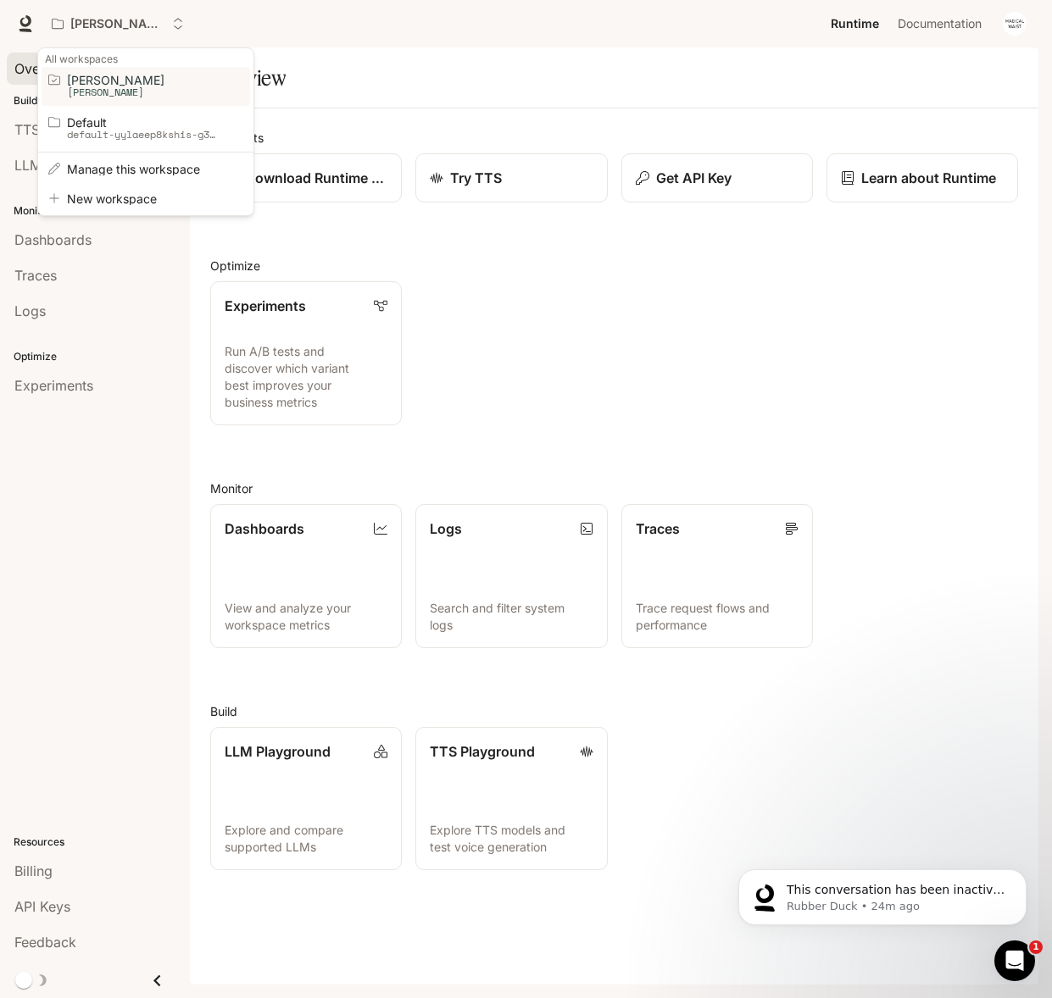
click at [93, 93] on p "andrew" at bounding box center [143, 92] width 153 height 12
click at [177, 81] on span "andrew" at bounding box center [143, 80] width 153 height 13
click at [408, 49] on div "Open workspace menu" at bounding box center [526, 499] width 1052 height 998
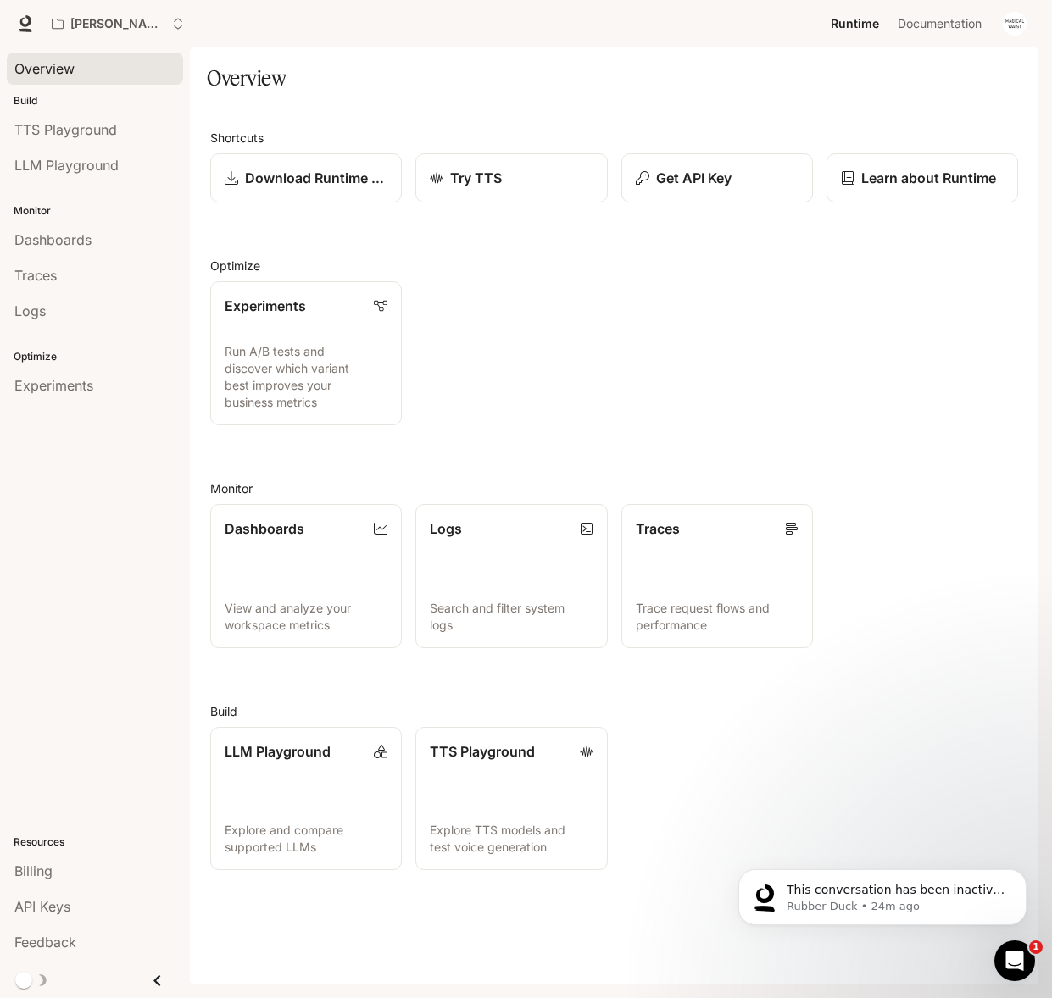
click at [650, 338] on div "Experiments Run A/B tests and discover which variant best improves your busines…" at bounding box center [607, 347] width 821 height 158
click at [514, 394] on div "Experiments Run A/B tests and discover which variant best improves your busines…" at bounding box center [607, 347] width 821 height 158
drag, startPoint x: 494, startPoint y: 352, endPoint x: 671, endPoint y: 499, distance: 230.5
click at [669, 497] on div "Shortcuts Download Runtime SDK Try TTS Get API Key Learn about Runtime Optimize…" at bounding box center [614, 500] width 808 height 742
drag, startPoint x: 1018, startPoint y: 925, endPoint x: 627, endPoint y: 364, distance: 683.0
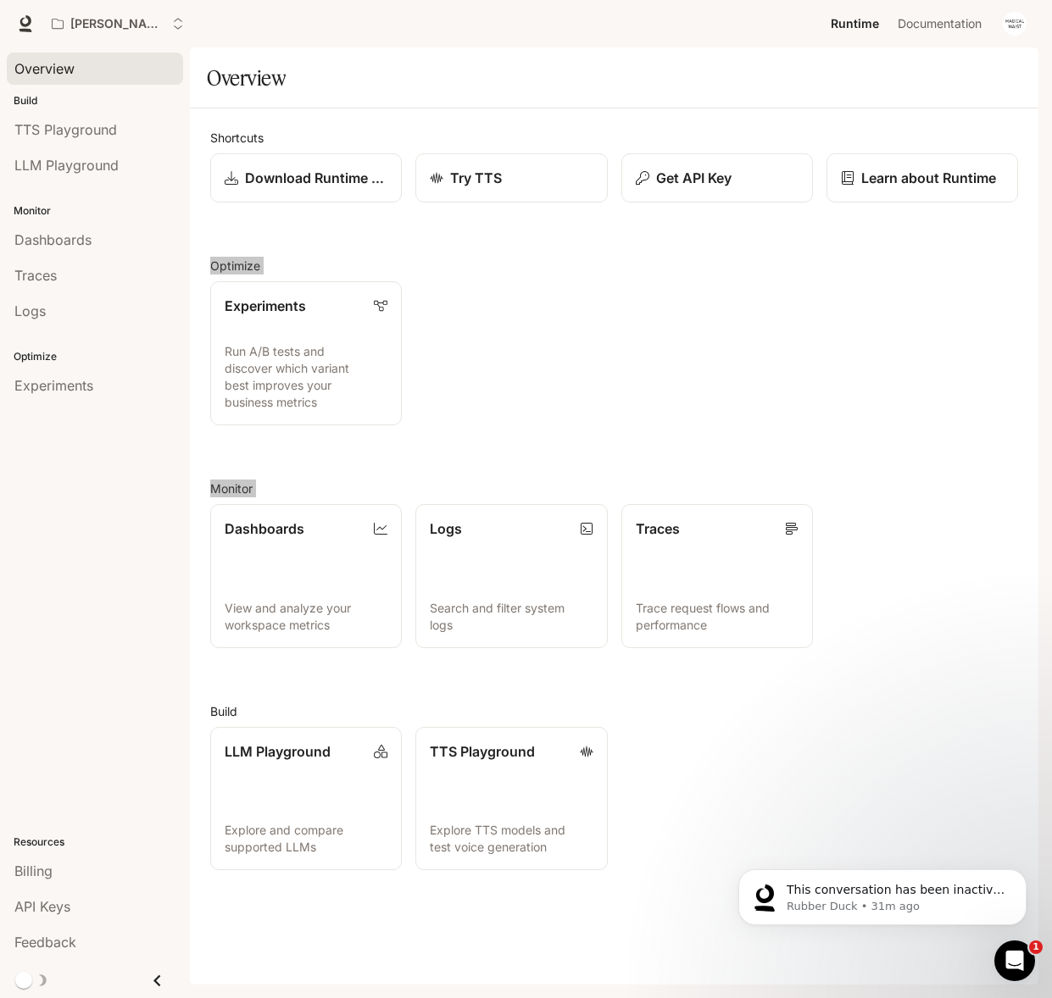
click at [713, 834] on html "This conversation has been inactive for 30 minutes. I will close it. If you hav…" at bounding box center [882, 893] width 339 height 119
drag, startPoint x: 892, startPoint y: 601, endPoint x: 577, endPoint y: 227, distance: 488.4
click at [583, 159] on div "Shortcuts Download Runtime SDK Try TTS Get API Key Learn about Runtime Optimize…" at bounding box center [614, 500] width 808 height 742
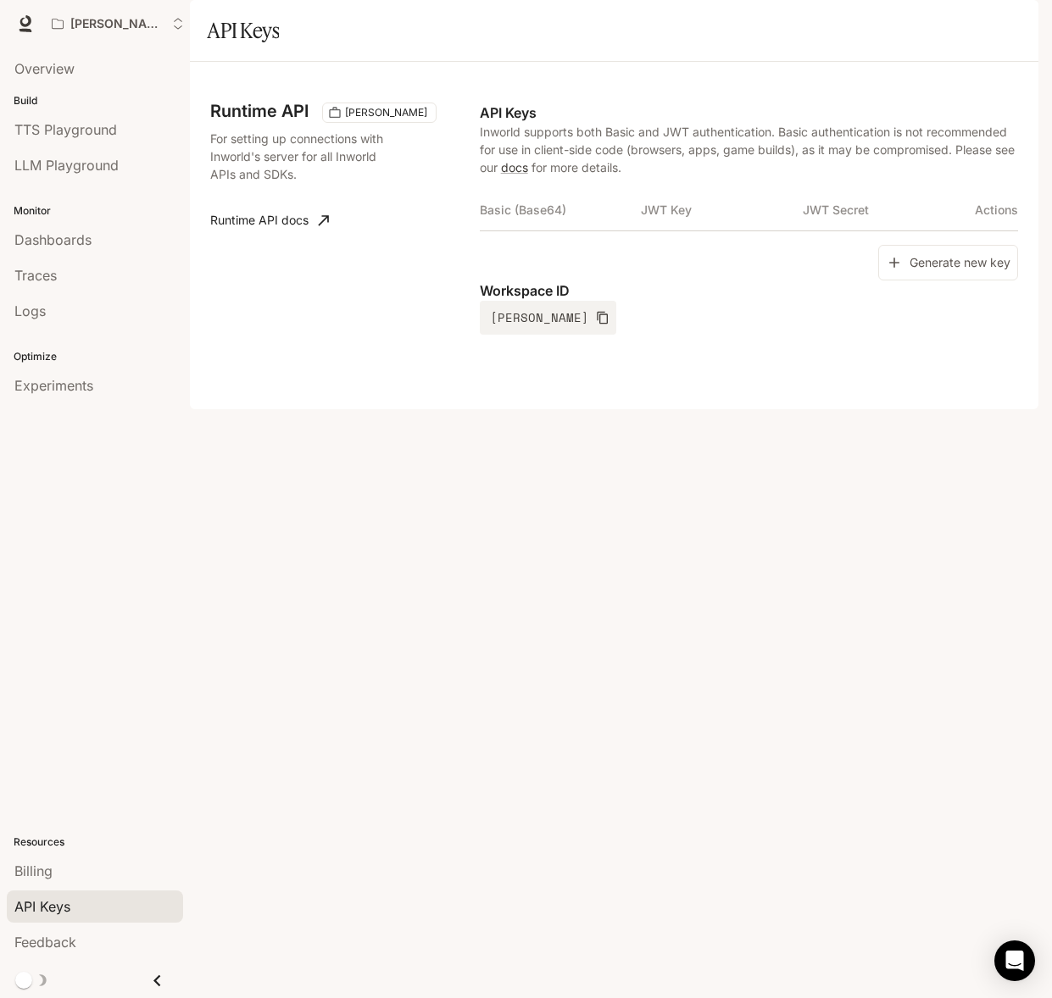
click at [527, 231] on th "Basic (Base64)" at bounding box center [561, 210] width 162 height 41
click at [958, 281] on button "Generate new key" at bounding box center [948, 263] width 140 height 36
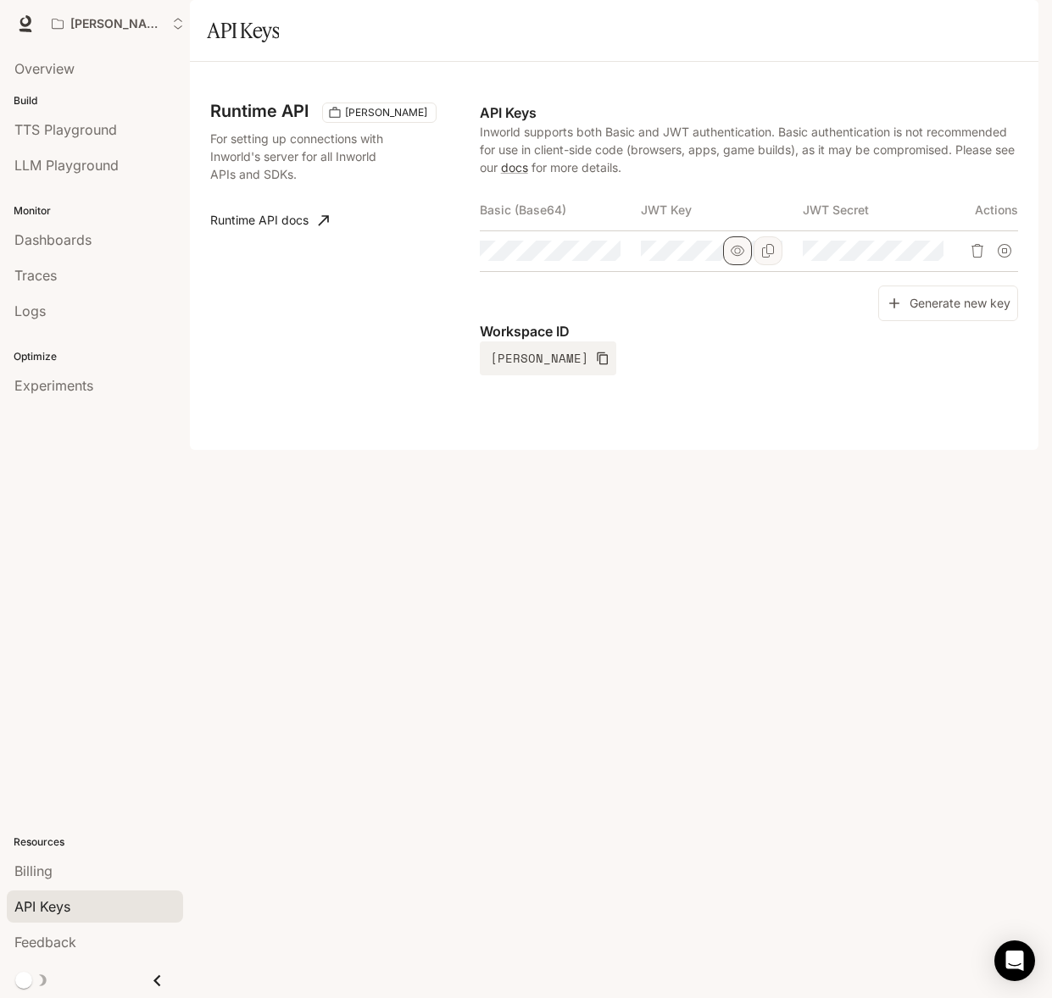
click at [743, 258] on icon "button" at bounding box center [738, 251] width 14 height 14
click at [767, 258] on icon "Copy Key" at bounding box center [768, 251] width 14 height 14
click at [907, 265] on button "button" at bounding box center [898, 250] width 29 height 29
click at [937, 265] on button "Copy Secret" at bounding box center [928, 250] width 29 height 29
